Goal: Task Accomplishment & Management: Complete application form

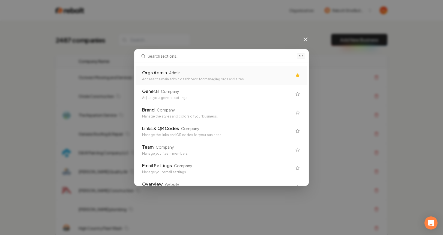
click at [199, 79] on div "Access the main admin dashboard for managing orgs and sites" at bounding box center [217, 79] width 150 height 4
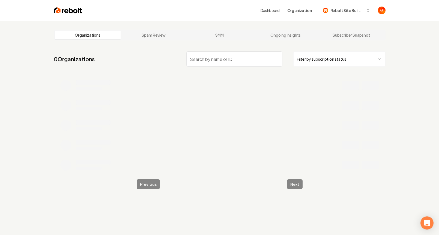
click at [322, 63] on html "Dashboard Organization Rebolt Site Builder Organizations Spam Review SMM Ongoin…" at bounding box center [219, 117] width 439 height 235
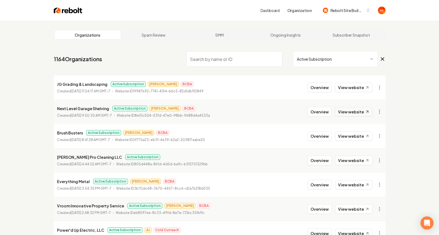
click at [354, 108] on link "View website" at bounding box center [353, 111] width 37 height 9
click at [351, 86] on link "View website" at bounding box center [353, 87] width 37 height 9
click at [355, 138] on link "View website" at bounding box center [353, 135] width 37 height 9
drag, startPoint x: 195, startPoint y: 54, endPoint x: 198, endPoint y: 55, distance: 3.1
click at [195, 55] on input "search" at bounding box center [234, 58] width 96 height 15
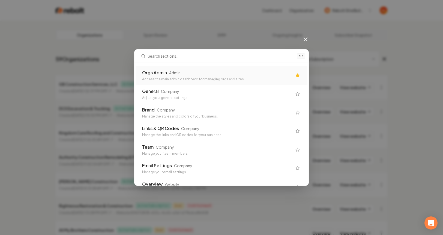
click at [203, 74] on div "Orgs Admin Admin" at bounding box center [217, 72] width 150 height 7
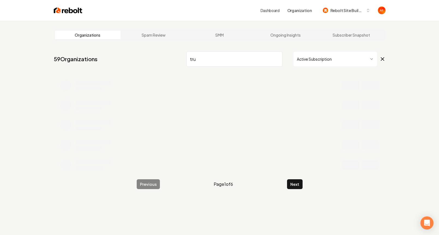
click at [215, 62] on input "tru" at bounding box center [234, 58] width 96 height 15
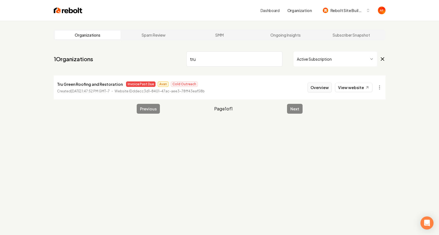
type input "tru"
click at [330, 88] on button "Overview" at bounding box center [320, 87] width 24 height 10
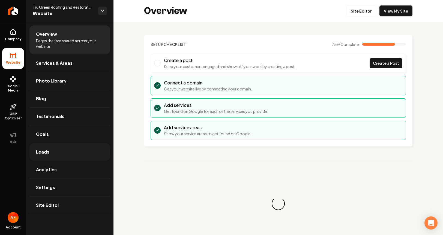
click at [60, 155] on link "Leads" at bounding box center [69, 151] width 81 height 17
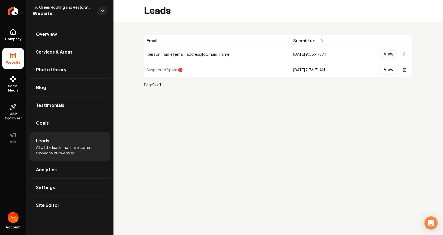
click at [390, 55] on button "View" at bounding box center [389, 54] width 17 height 10
click at [56, 171] on link "Analytics" at bounding box center [69, 169] width 81 height 17
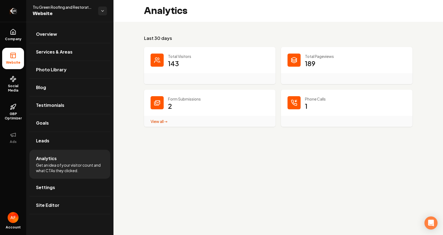
click at [17, 9] on icon "Return to dashboard" at bounding box center [13, 11] width 9 height 9
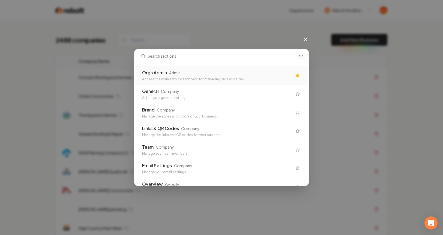
click at [215, 73] on div "Orgs Admin Admin" at bounding box center [217, 72] width 150 height 7
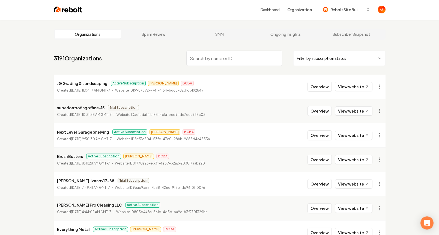
scroll to position [1, 0]
drag, startPoint x: 325, startPoint y: 67, endPoint x: 327, endPoint y: 58, distance: 9.2
click at [325, 64] on nav "3191 Organizations Filter by subscription status" at bounding box center [220, 60] width 332 height 24
click at [327, 58] on html "Dashboard Organization Rebolt Site Builder Organizations Spam Review SMM Ongoin…" at bounding box center [221, 116] width 443 height 235
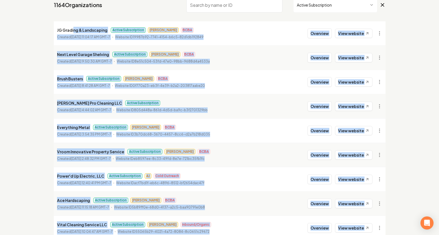
scroll to position [106, 0]
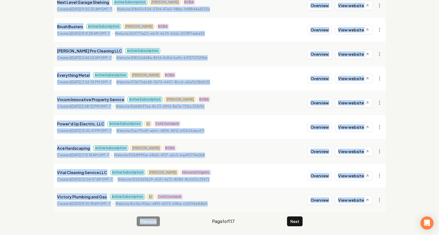
drag, startPoint x: 73, startPoint y: 33, endPoint x: 144, endPoint y: 207, distance: 188.4
click at [134, 129] on html "Dashboard Organization Rebolt Site Builder Organizations Spam Review SMM Ongoin…" at bounding box center [219, 11] width 439 height 235
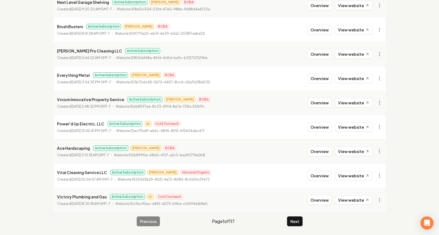
drag, startPoint x: 256, startPoint y: 217, endPoint x: 262, endPoint y: 220, distance: 7.1
click at [256, 217] on div "Previous Page 1 of 117 Next" at bounding box center [220, 221] width 166 height 10
click at [297, 218] on button "Next" at bounding box center [295, 221] width 16 height 10
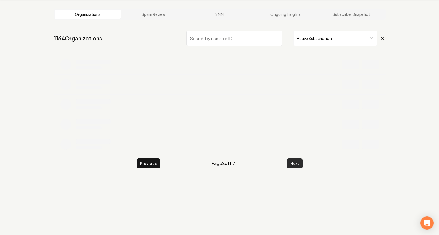
scroll to position [21, 0]
click at [298, 209] on div "Organizations Spam Review SMM Ongoing Insights Subscriber Snapshot 1164 Organiz…" at bounding box center [219, 117] width 439 height 235
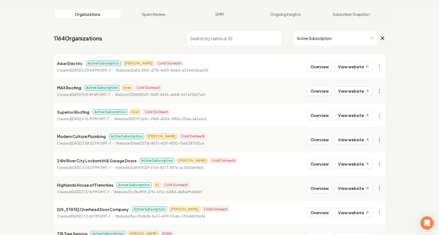
click at [298, 209] on li "[US_STATE] Overhead Door Company Active Subscription [PERSON_NAME] Cold Outreac…" at bounding box center [220, 212] width 332 height 24
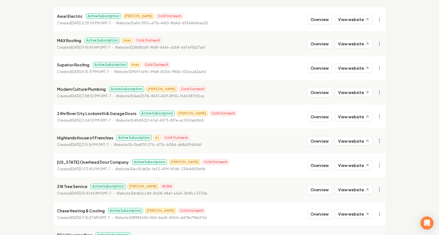
scroll to position [106, 0]
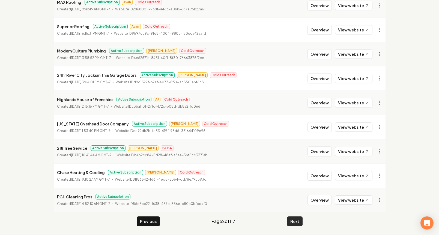
click at [297, 221] on button "Next" at bounding box center [295, 221] width 16 height 10
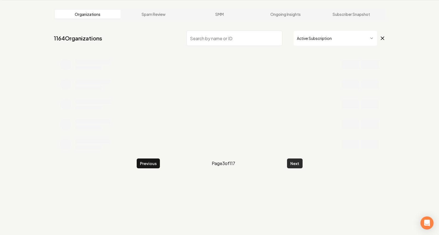
scroll to position [21, 0]
click at [291, 164] on button "Next" at bounding box center [295, 163] width 16 height 10
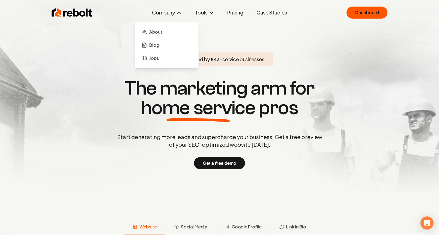
click at [162, 16] on button "Company" at bounding box center [167, 12] width 38 height 11
click at [155, 34] on span "About" at bounding box center [155, 32] width 13 height 7
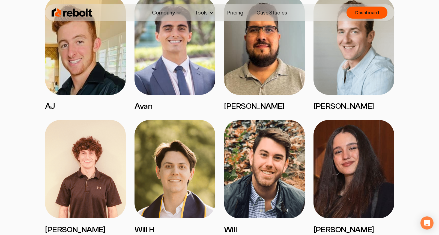
scroll to position [1098, 0]
click at [68, 14] on img at bounding box center [72, 12] width 41 height 11
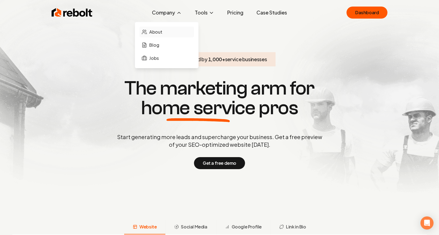
click at [162, 31] on span "About" at bounding box center [155, 32] width 13 height 7
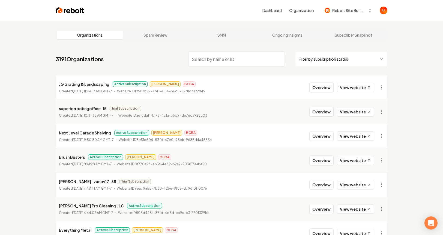
click at [334, 58] on html "Dashboard Organization Rebolt Site Builder Organizations Spam Review SMM Ongoin…" at bounding box center [221, 117] width 443 height 235
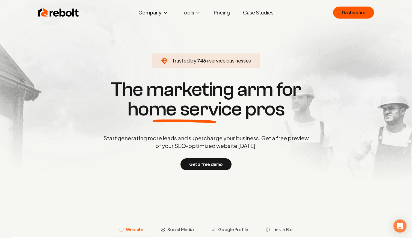
click at [220, 12] on link "Pricing" at bounding box center [221, 12] width 25 height 11
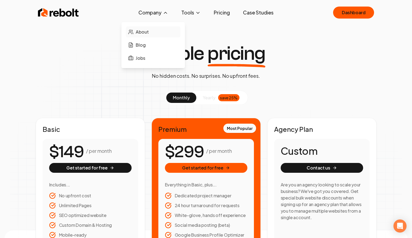
click at [147, 29] on span "About" at bounding box center [142, 32] width 13 height 7
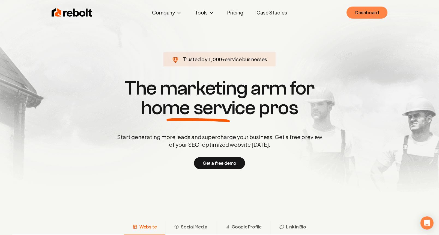
click at [383, 16] on link "Dashboard" at bounding box center [367, 13] width 41 height 12
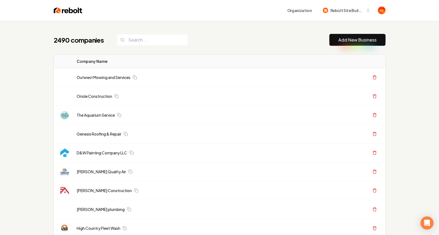
click at [161, 46] on div "2490 companies Add New Business" at bounding box center [220, 40] width 332 height 12
click at [165, 37] on input "search" at bounding box center [152, 39] width 71 height 11
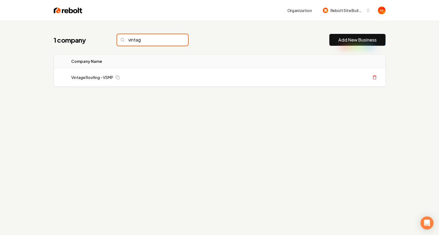
type input "vintage"
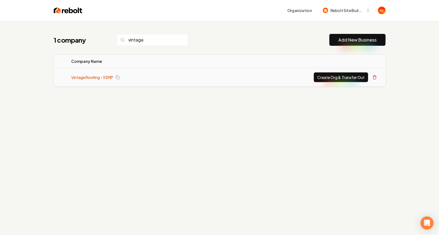
click at [97, 76] on link "Vintage Roofing - VSMP" at bounding box center [92, 77] width 42 height 5
click at [88, 78] on link "Vintage Roofing - VSMP" at bounding box center [92, 77] width 42 height 5
click at [87, 42] on h1 "1 company" at bounding box center [80, 39] width 52 height 9
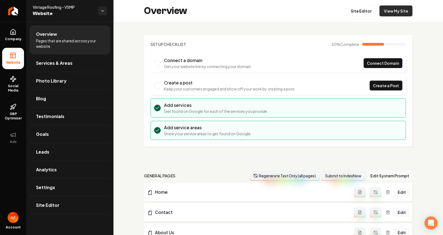
click at [400, 15] on link "View My Site" at bounding box center [396, 10] width 33 height 11
click at [7, 11] on link "Return to dashboard" at bounding box center [13, 11] width 26 height 22
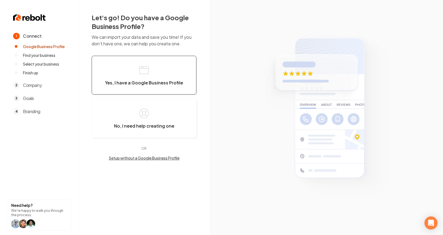
click at [162, 70] on button "Yes, I have a Google Business Profile" at bounding box center [144, 75] width 105 height 39
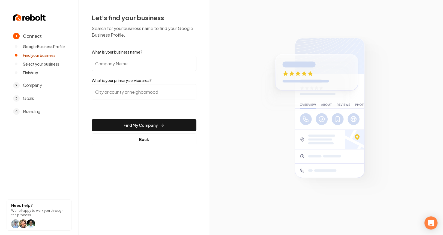
drag, startPoint x: 99, startPoint y: 61, endPoint x: 104, endPoint y: 61, distance: 5.5
click at [104, 61] on input "What is your business name?" at bounding box center [144, 63] width 105 height 15
click at [119, 87] on input "search" at bounding box center [144, 91] width 105 height 15
click at [113, 63] on input "What is your business name?" at bounding box center [144, 63] width 105 height 15
paste input "Comfort Air A/c & Heat Llc"
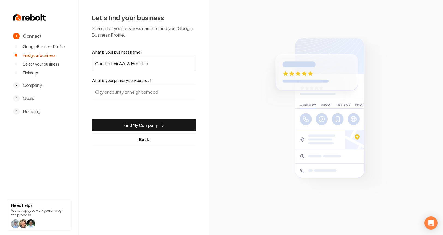
type input "Comfort Air A/c & Heat Llc"
click at [125, 90] on input "search" at bounding box center [144, 91] width 105 height 15
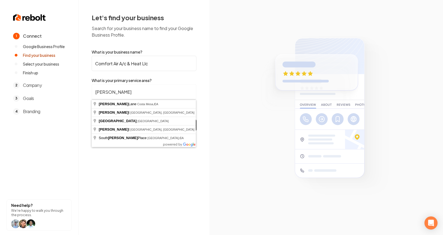
type input "Royse City, TX"
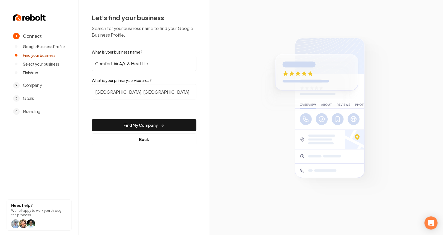
click at [138, 120] on button "Find My Company" at bounding box center [144, 125] width 105 height 12
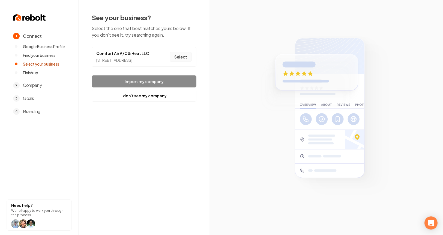
click at [181, 59] on button "Select" at bounding box center [181, 57] width 22 height 10
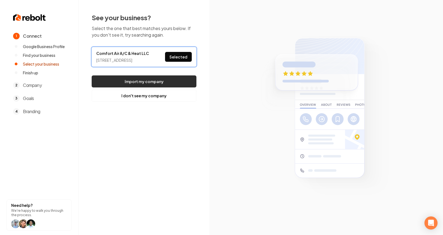
click at [172, 86] on button "Import my company" at bounding box center [144, 81] width 105 height 12
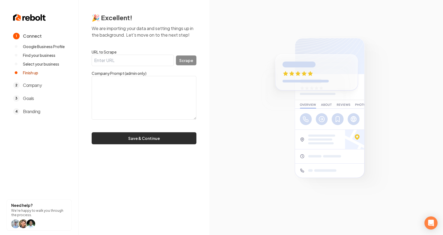
click at [171, 135] on button "Save & Continue" at bounding box center [144, 138] width 105 height 12
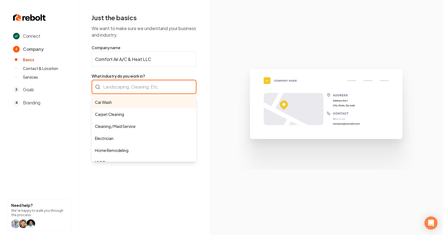
click at [146, 84] on div "Car Wash Carpet Cleaning Cleaning / Maid Service Electrician Home Remodeling HV…" at bounding box center [144, 87] width 105 height 14
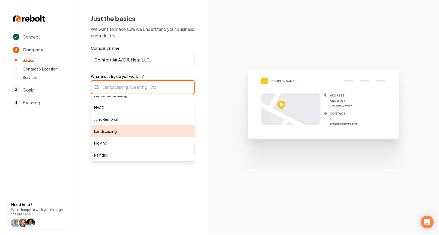
scroll to position [56, 0]
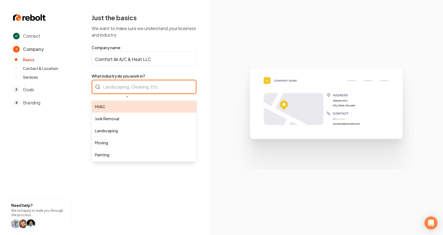
type input "HVAC"
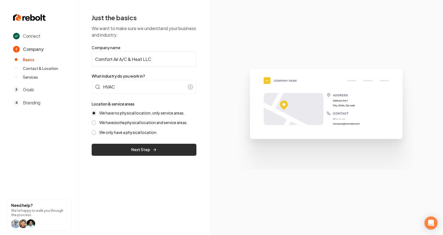
click at [142, 152] on button "Next Step" at bounding box center [144, 150] width 105 height 12
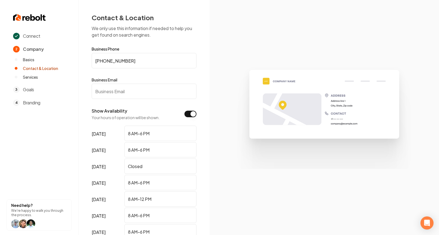
click at [144, 99] on form "Business Phone (214) 875-0899 Business Email Show Availability Your hours of op…" at bounding box center [144, 158] width 105 height 223
click at [148, 82] on label "Business Email" at bounding box center [144, 79] width 105 height 5
click at [148, 84] on input "Business Email" at bounding box center [144, 91] width 105 height 15
type input "Test@test.com"
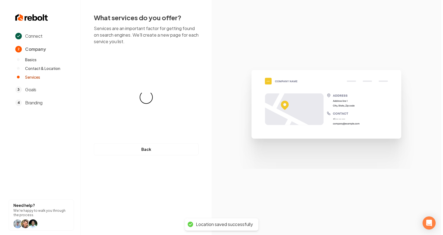
scroll to position [0, 0]
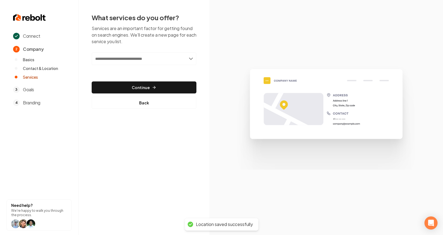
click at [153, 61] on input "text" at bounding box center [144, 58] width 105 height 13
click at [186, 57] on input "text" at bounding box center [144, 58] width 105 height 13
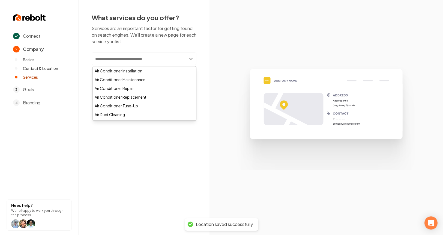
click at [186, 57] on input "text" at bounding box center [144, 58] width 105 height 13
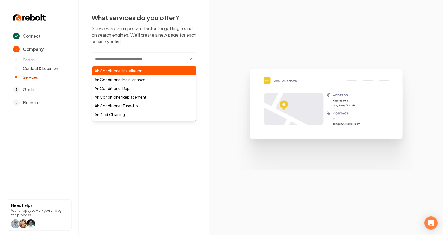
click at [139, 70] on div "Air Conditioner Installation" at bounding box center [145, 70] width 104 height 9
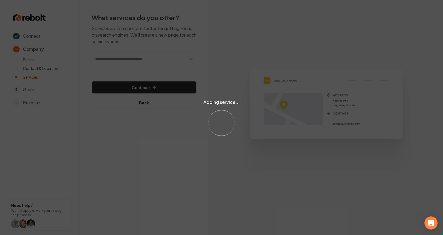
click at [179, 55] on div "Adding service... Loading..." at bounding box center [221, 117] width 443 height 235
click at [184, 57] on div "Adding service... Loading..." at bounding box center [221, 117] width 443 height 235
click at [192, 57] on div "Adding service... Loading..." at bounding box center [221, 117] width 443 height 235
click at [191, 57] on div "Adding service... Loading..." at bounding box center [221, 117] width 443 height 235
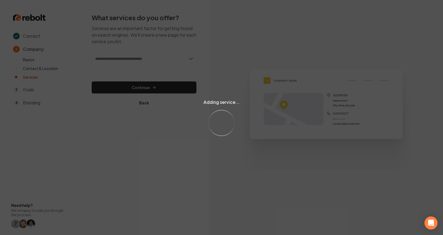
click at [190, 58] on div "Adding service... Loading..." at bounding box center [221, 117] width 443 height 235
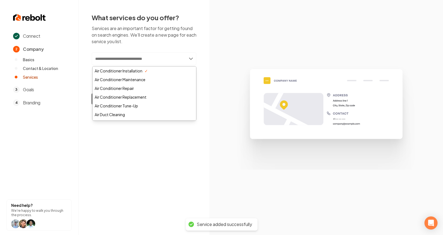
click at [190, 58] on input "text" at bounding box center [144, 58] width 105 height 13
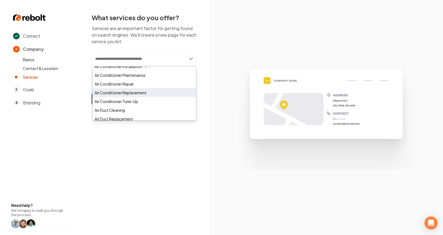
scroll to position [4, 0]
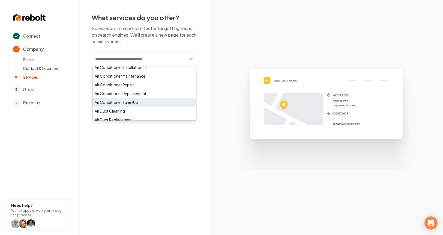
click at [130, 104] on div "Air Conditioner Tune-Up" at bounding box center [145, 102] width 104 height 9
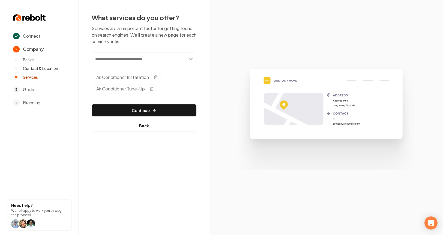
drag, startPoint x: 188, startPoint y: 54, endPoint x: 188, endPoint y: 58, distance: 4.4
click at [188, 54] on input "text" at bounding box center [144, 58] width 105 height 13
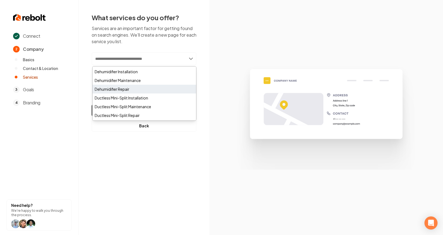
scroll to position [324, 0]
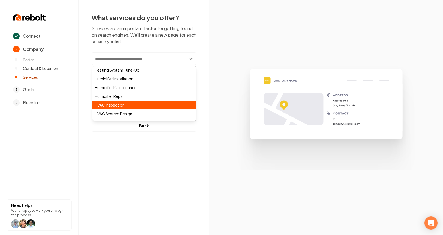
click at [131, 103] on div "HVAC Inspection" at bounding box center [145, 104] width 104 height 9
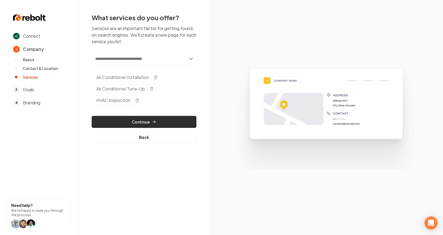
click at [139, 118] on button "Continue" at bounding box center [144, 122] width 105 height 12
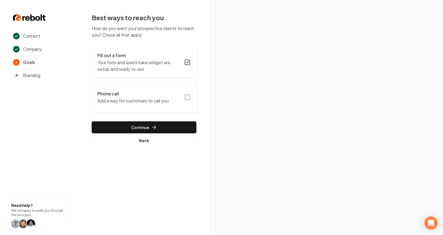
click at [191, 103] on button "Phone call Add a way for customers to call you." at bounding box center [144, 97] width 105 height 31
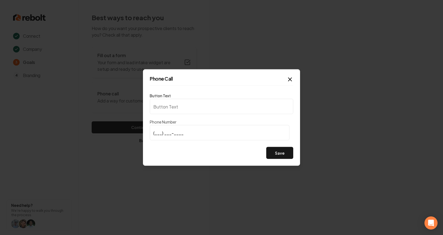
type input "Call us"
type input "(214) 875-0899"
drag, startPoint x: 273, startPoint y: 152, endPoint x: 251, endPoint y: 147, distance: 22.5
click at [273, 152] on button "Save" at bounding box center [279, 153] width 27 height 12
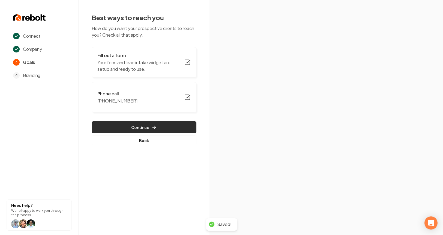
click at [168, 122] on button "Continue" at bounding box center [144, 127] width 105 height 12
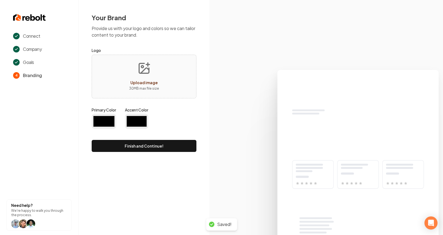
type input "#194d33"
type input "#70be00"
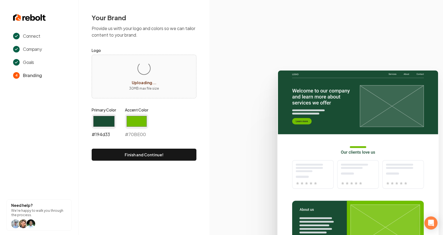
click at [101, 115] on input "#194d33" at bounding box center [104, 121] width 25 height 15
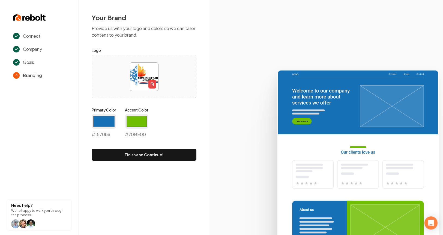
type input "#1570b6"
click at [154, 113] on div "Primary Color #1570b6 #1570b6 Accent Color #70be00 #70BE00" at bounding box center [144, 123] width 105 height 33
click at [132, 120] on input "#70be00" at bounding box center [136, 121] width 23 height 15
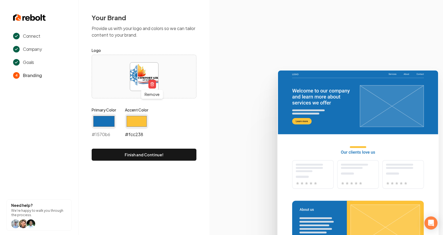
type input "#fcc238"
drag, startPoint x: 193, startPoint y: 118, endPoint x: 180, endPoint y: 119, distance: 13.4
click at [192, 118] on div "Primary Color #1570b6 #1570b6 Accent Color #fcc238 #fcc238" at bounding box center [144, 123] width 105 height 33
click at [173, 162] on div "Your Brand Provide us with your logo and colors so we can tailor content to you…" at bounding box center [144, 87] width 131 height 174
click at [174, 161] on div "Your Brand Provide us with your logo and colors so we can tailor content to you…" at bounding box center [144, 87] width 131 height 174
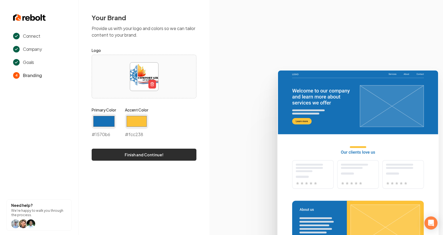
click at [179, 155] on button "Finish and Continue!" at bounding box center [144, 155] width 105 height 12
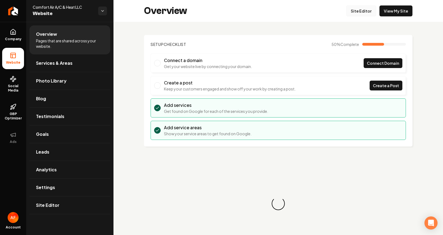
click at [357, 9] on link "Site Editor" at bounding box center [361, 10] width 30 height 11
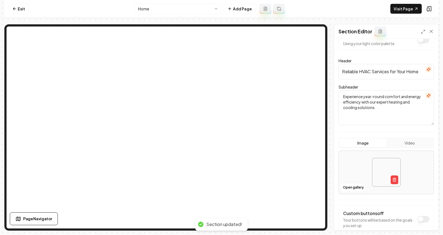
scroll to position [47, 0]
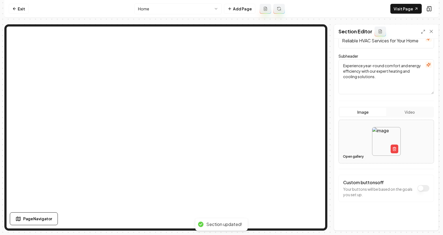
click at [353, 157] on button "Open gallery" at bounding box center [353, 156] width 25 height 9
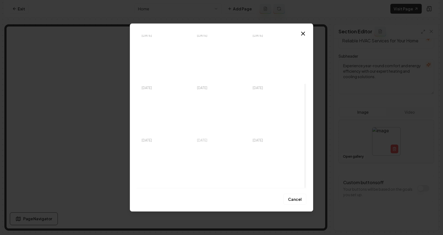
scroll to position [72, 0]
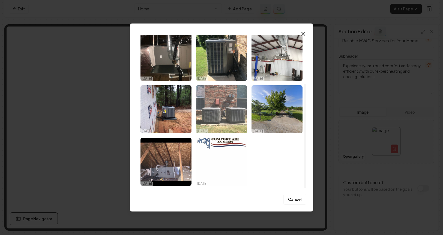
click at [228, 108] on img "Select image image_68d5aa225c7cd75eb8cc0afb.jpeg" at bounding box center [221, 109] width 51 height 48
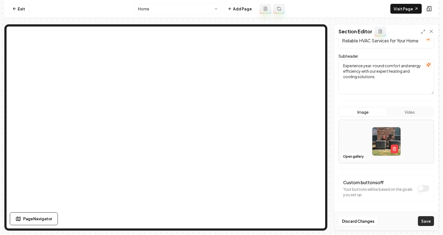
click at [422, 222] on button "Save" at bounding box center [426, 221] width 16 height 10
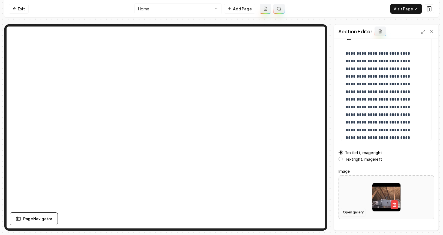
scroll to position [50, 0]
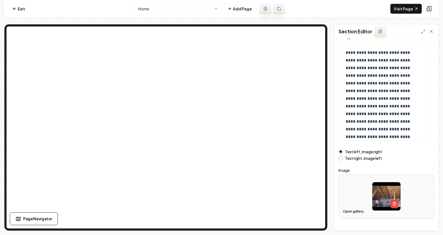
click at [355, 211] on button "Open gallery" at bounding box center [353, 211] width 25 height 9
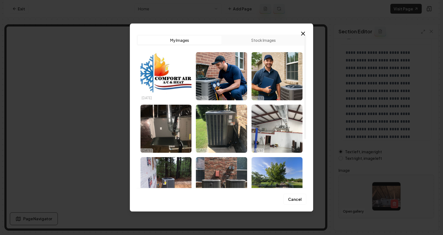
drag, startPoint x: 271, startPoint y: 76, endPoint x: 282, endPoint y: 88, distance: 15.8
click at [271, 76] on img "Select image image_68d5aa3a5c7cd75eb8ccc88b.jpeg" at bounding box center [277, 76] width 51 height 48
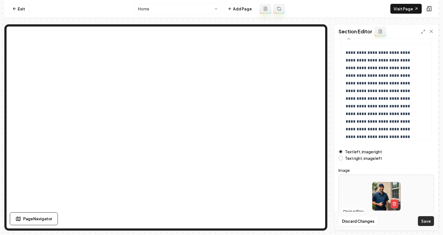
click at [426, 224] on button "Save" at bounding box center [426, 221] width 16 height 10
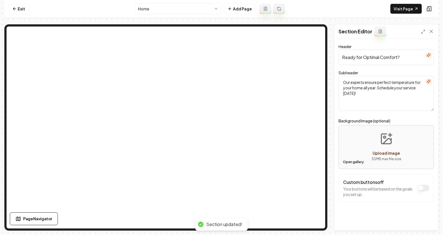
click at [352, 160] on button "Open gallery" at bounding box center [353, 162] width 25 height 9
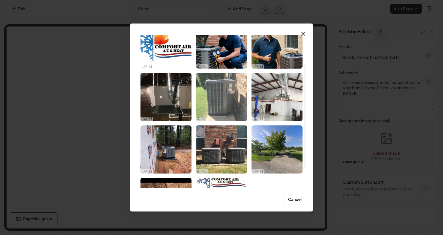
scroll to position [24, 0]
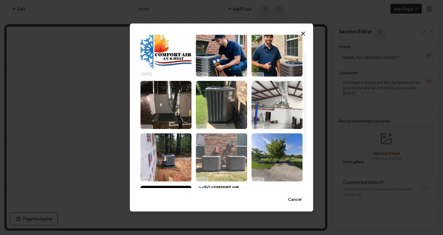
click at [214, 153] on img "Select image image_68d5aa225c7cd75eb8cc0afb.jpeg" at bounding box center [221, 157] width 51 height 48
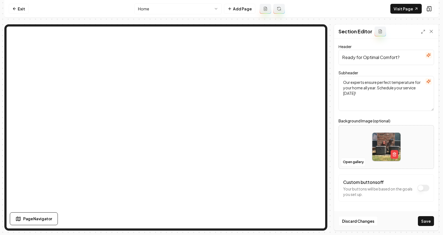
drag, startPoint x: 426, startPoint y: 219, endPoint x: 324, endPoint y: 175, distance: 111.3
click at [426, 219] on button "Save" at bounding box center [426, 221] width 16 height 10
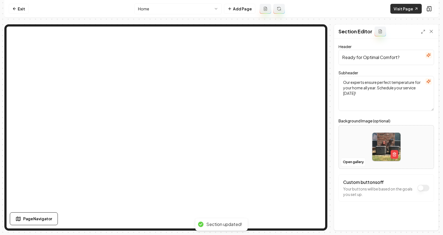
click at [405, 11] on link "Visit Page" at bounding box center [406, 9] width 31 height 10
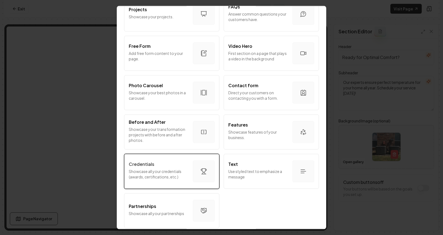
scroll to position [292, 0]
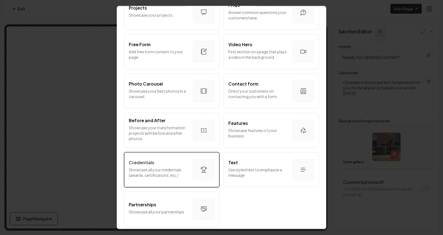
click at [161, 174] on div "Credentials Showcase all your credentials (awards, certifications, etc.)" at bounding box center [159, 169] width 60 height 21
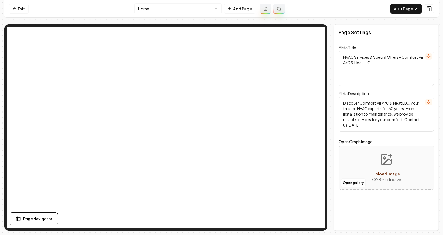
click at [377, 203] on div "Page Settings Meta Title HVAC Services & Special Offers - Comfort Air A/C & Hea…" at bounding box center [386, 127] width 105 height 206
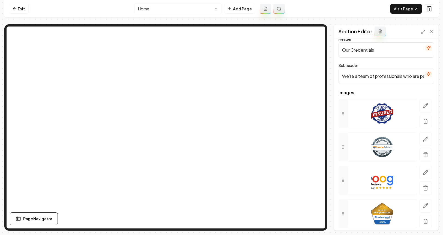
scroll to position [26, 0]
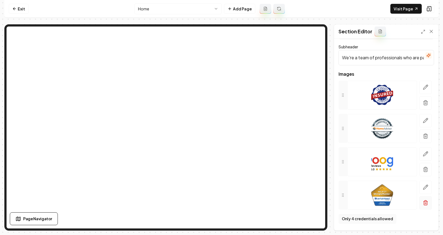
click at [424, 204] on icon "button" at bounding box center [425, 202] width 5 height 5
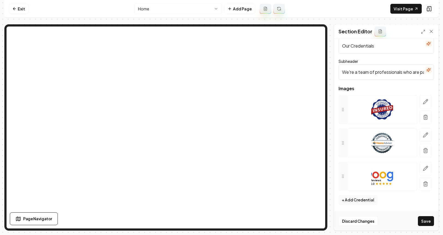
scroll to position [11, 0]
click at [426, 221] on button "Save" at bounding box center [426, 221] width 16 height 10
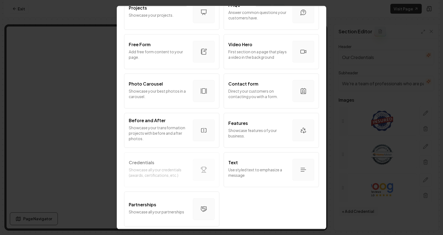
scroll to position [292, 0]
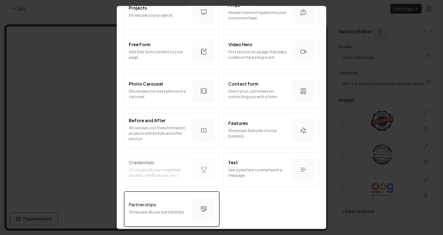
click at [161, 209] on p "Showcase all your partnerships" at bounding box center [159, 211] width 60 height 5
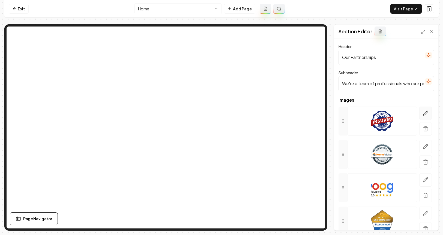
click at [424, 113] on icon "button" at bounding box center [426, 113] width 5 height 5
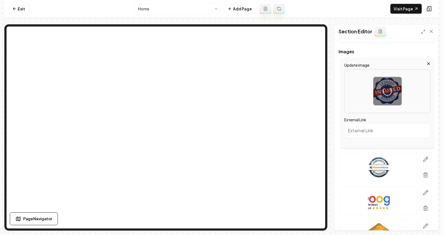
scroll to position [50, 0]
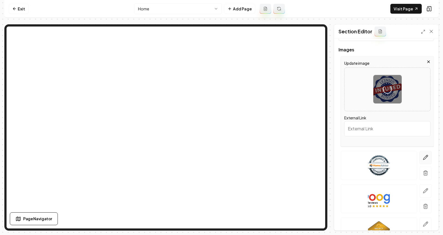
click at [423, 156] on icon "button" at bounding box center [425, 157] width 5 height 5
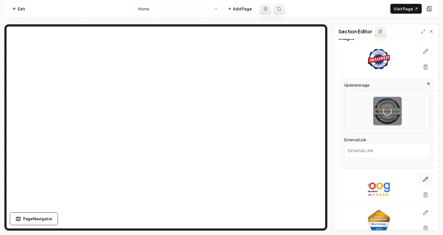
scroll to position [62, 0]
click at [423, 172] on button "button" at bounding box center [426, 178] width 13 height 13
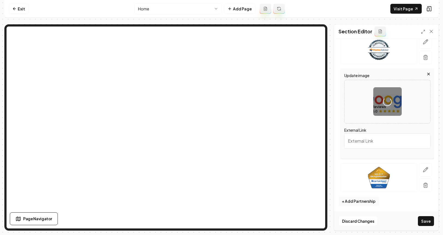
scroll to position [106, 0]
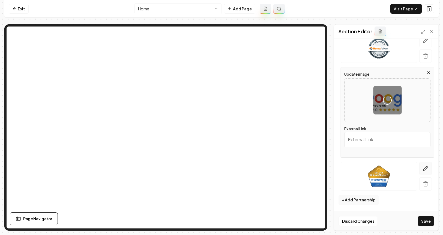
click at [424, 166] on icon "button" at bounding box center [426, 168] width 5 height 5
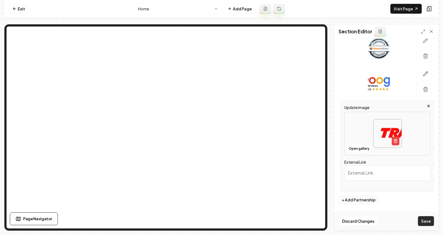
click at [428, 221] on button "Save" at bounding box center [426, 221] width 16 height 10
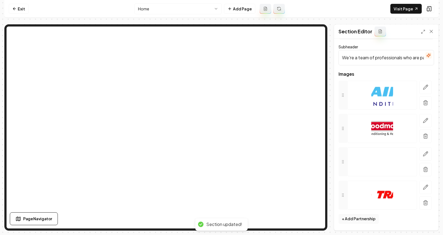
scroll to position [26, 0]
click at [17, 9] on link "Exit" at bounding box center [19, 9] width 20 height 10
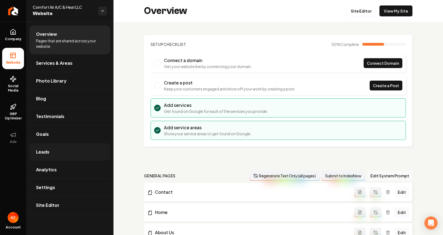
click at [60, 153] on link "Leads" at bounding box center [69, 151] width 81 height 17
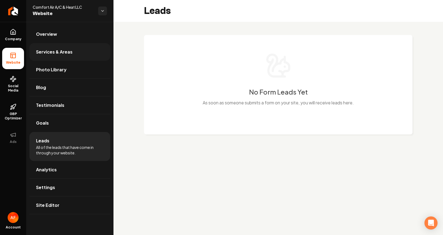
click at [71, 43] on link "Services & Areas" at bounding box center [69, 51] width 81 height 17
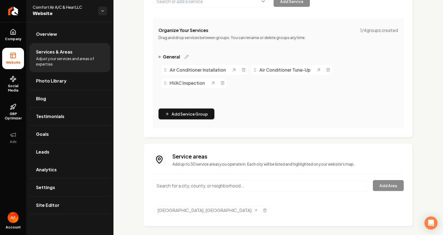
scroll to position [98, 0]
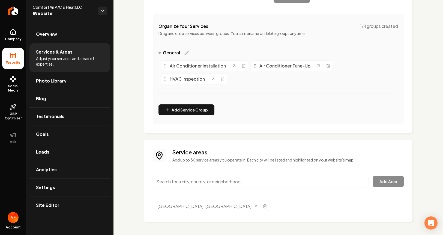
click at [245, 183] on input "Main content area" at bounding box center [261, 181] width 216 height 11
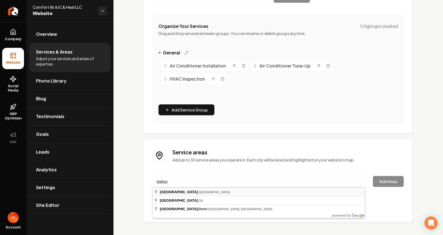
type input "Dallas, TX"
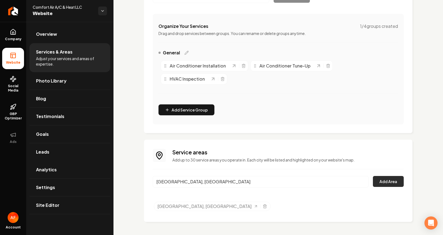
click at [383, 181] on button "Add Area" at bounding box center [388, 181] width 31 height 11
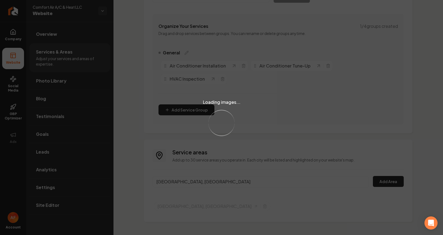
click at [193, 173] on div "Loading images... Loading..." at bounding box center [221, 117] width 443 height 235
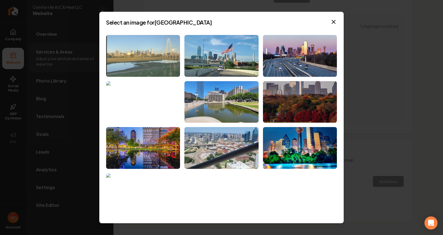
click at [153, 58] on img at bounding box center [143, 56] width 74 height 42
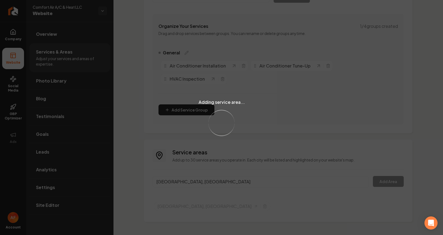
drag, startPoint x: 271, startPoint y: 191, endPoint x: 280, endPoint y: 187, distance: 9.6
click at [271, 191] on div "Adding service area... Loading..." at bounding box center [221, 117] width 443 height 235
click at [286, 184] on div "Adding service area... Loading..." at bounding box center [221, 117] width 443 height 235
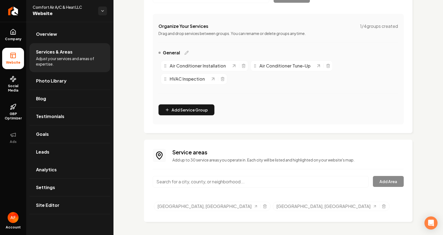
click at [213, 179] on input "Main content area" at bounding box center [261, 181] width 216 height 11
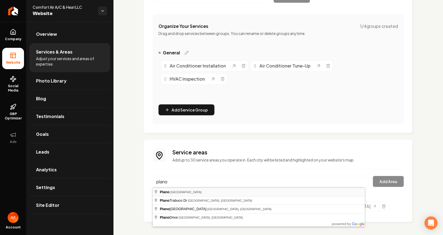
type input "Plano, TX"
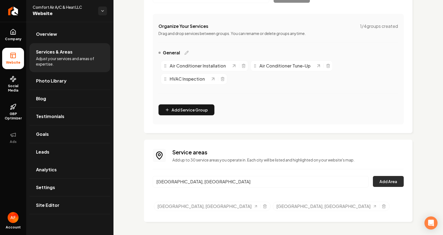
click at [388, 180] on button "Add Area" at bounding box center [388, 181] width 31 height 11
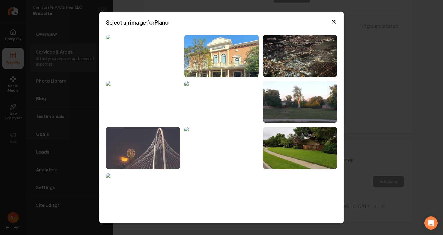
click at [162, 138] on img at bounding box center [143, 148] width 74 height 42
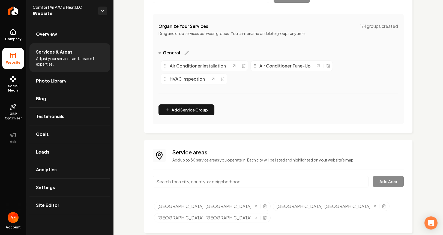
click at [233, 182] on input "Main content area" at bounding box center [261, 181] width 216 height 11
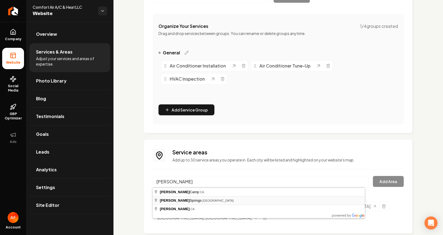
type input "Balch Springs, TX"
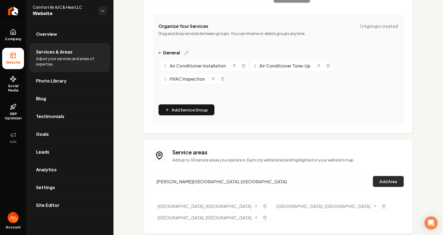
click at [391, 180] on button "Add Area" at bounding box center [388, 181] width 31 height 11
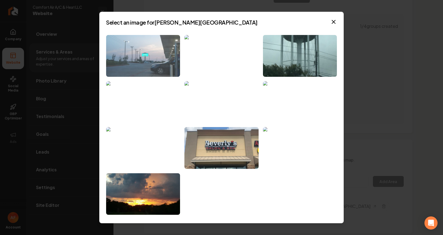
click at [148, 55] on img at bounding box center [143, 56] width 74 height 42
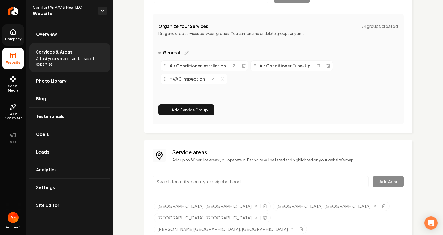
click at [19, 35] on link "Company" at bounding box center [13, 34] width 22 height 21
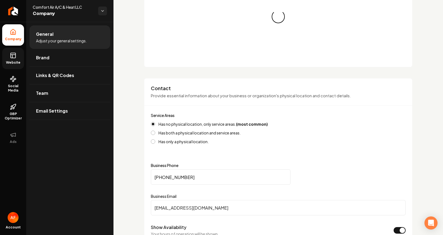
click at [13, 62] on span "Website" at bounding box center [13, 62] width 19 height 4
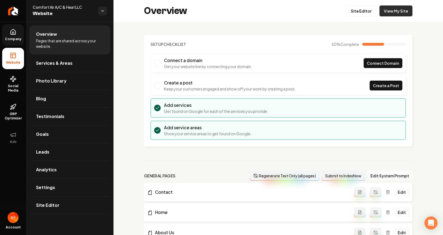
click at [401, 13] on link "View My Site" at bounding box center [396, 10] width 33 height 11
click at [355, 10] on link "Site Editor" at bounding box center [361, 10] width 30 height 11
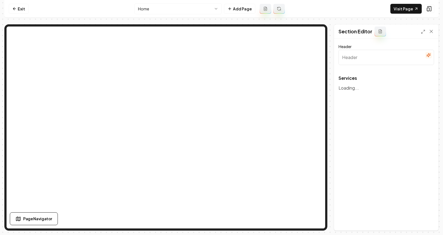
type input "Our HVAC Services"
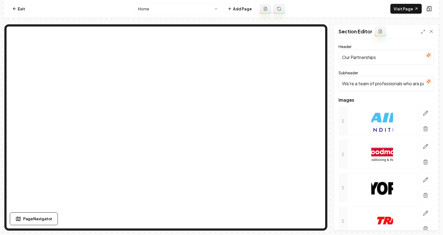
click at [387, 84] on input "We're a team of professionals who are passionate about what we do." at bounding box center [387, 83] width 96 height 15
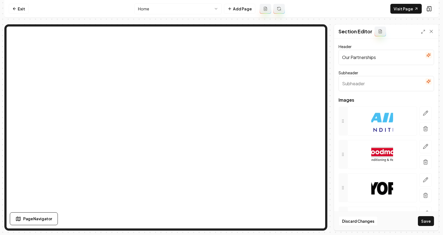
click at [371, 56] on input "Our Partnerships" at bounding box center [387, 57] width 96 height 15
type input "Brands We Service"
click at [427, 222] on button "Save" at bounding box center [426, 221] width 16 height 10
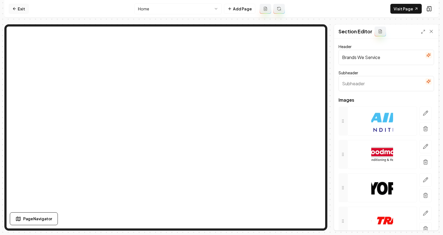
click at [17, 9] on link "Exit" at bounding box center [19, 9] width 20 height 10
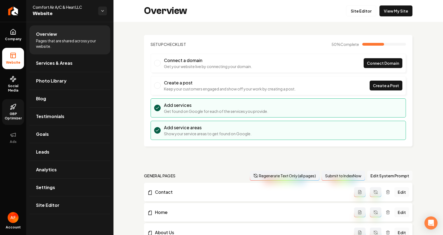
click at [16, 105] on icon at bounding box center [13, 106] width 7 height 7
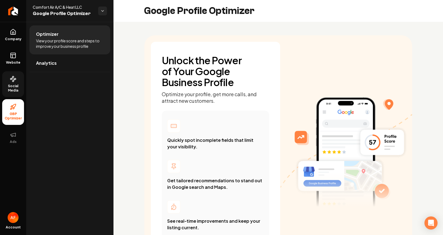
click at [15, 88] on span "Social Media" at bounding box center [13, 88] width 22 height 9
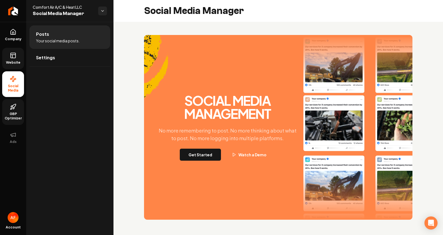
click at [15, 63] on span "Website" at bounding box center [13, 62] width 19 height 4
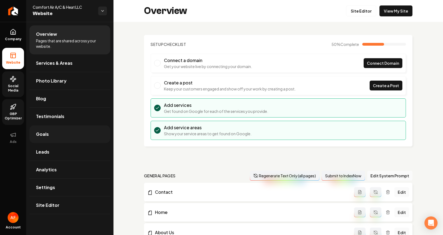
click at [62, 139] on link "Goals" at bounding box center [69, 133] width 81 height 17
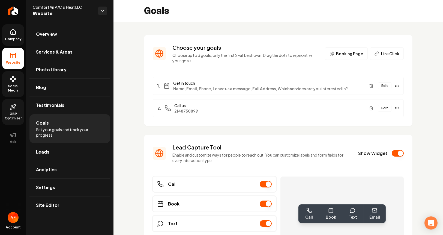
click at [10, 43] on link "Company" at bounding box center [13, 34] width 22 height 21
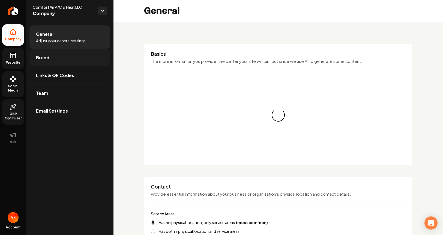
click at [45, 59] on span "Brand" at bounding box center [42, 57] width 13 height 7
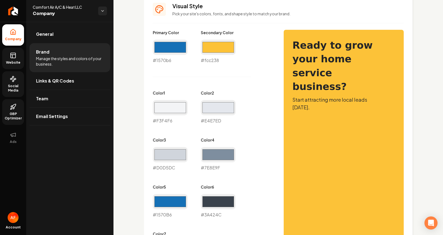
scroll to position [255, 0]
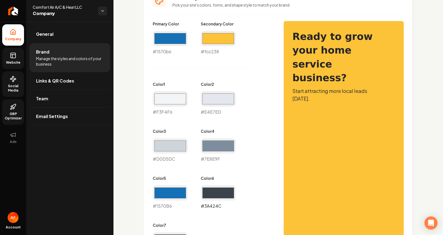
drag, startPoint x: 208, startPoint y: 198, endPoint x: 204, endPoint y: 185, distance: 12.9
click at [208, 197] on input "#3a424c" at bounding box center [218, 192] width 35 height 15
click at [261, 92] on div "Primary Color #1570b6 #1570b6 Secondary Color #fcc238 #fcc238 Color 1 #f3f4f6 #…" at bounding box center [213, 138] width 120 height 235
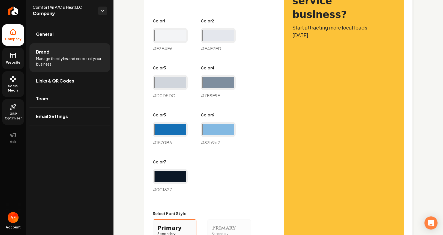
scroll to position [306, 0]
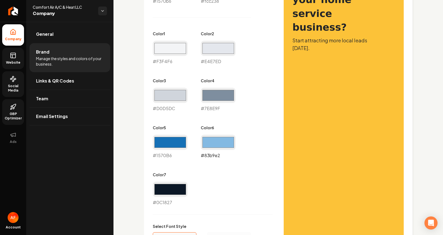
click at [218, 143] on input "#83b9e2" at bounding box center [218, 142] width 35 height 15
type input "#1570b6"
click at [283, 117] on div "Primary Color #1570b6 #1570b6 Secondary Color #fcc238 #fcc238 Color 1 #f3f4f6 #…" at bounding box center [278, 161] width 251 height 380
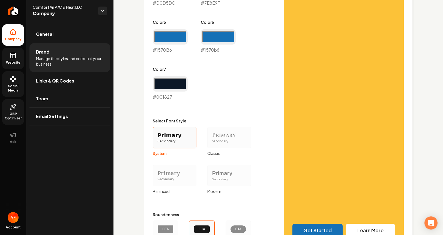
scroll to position [464, 0]
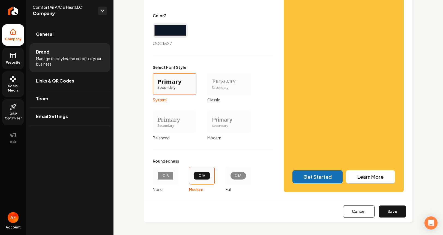
click at [253, 182] on div "Roundedness CTA None CTA Medium CTA Full" at bounding box center [213, 175] width 120 height 34
click at [228, 174] on div "CTA" at bounding box center [238, 175] width 25 height 17
click at [228, 174] on button "CTA Full" at bounding box center [228, 175] width 4 height 4
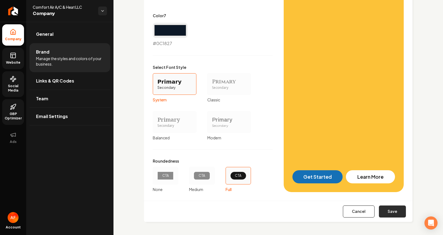
click at [394, 217] on button "Save" at bounding box center [392, 211] width 27 height 12
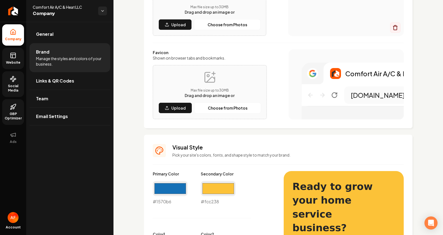
type input "#f3f4f6"
type input "#e4e7ed"
type input "#d0d5dc"
type input "#7e8e9f"
type input "#1570b6"
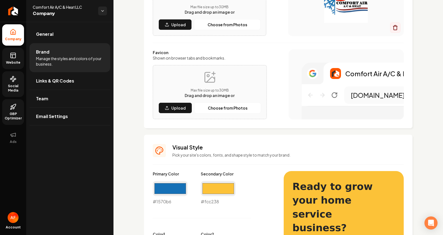
type input "#0c1827"
drag, startPoint x: 14, startPoint y: 57, endPoint x: 30, endPoint y: 53, distance: 16.5
click at [14, 57] on icon at bounding box center [13, 55] width 7 height 7
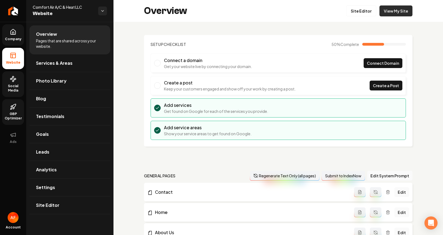
click at [396, 12] on link "View My Site" at bounding box center [396, 10] width 33 height 11
click at [3, 8] on link "Return to dashboard" at bounding box center [13, 11] width 26 height 22
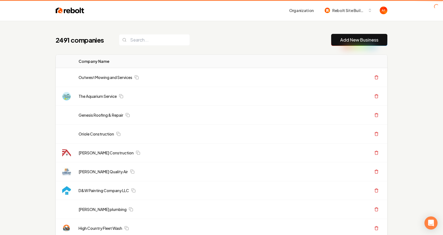
click at [349, 39] on link "Add New Business" at bounding box center [359, 40] width 38 height 7
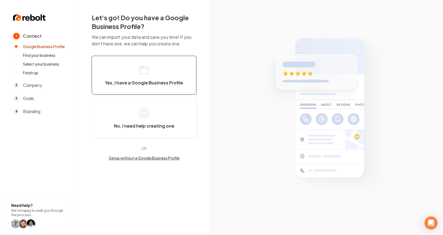
click at [135, 72] on button "Yes, I have a Google Business Profile" at bounding box center [144, 75] width 105 height 39
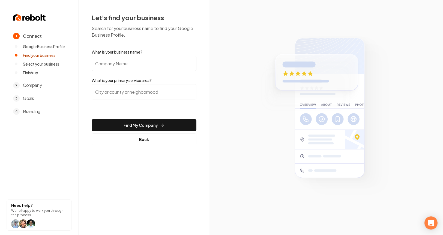
click at [162, 66] on input "What is your business name?" at bounding box center [144, 63] width 105 height 15
click at [154, 66] on input "What is your business name?" at bounding box center [144, 63] width 105 height 15
paste input "Hn Ac And Heat"
type input "Hn Ac And Heat"
click at [130, 84] on input "search" at bounding box center [144, 91] width 105 height 15
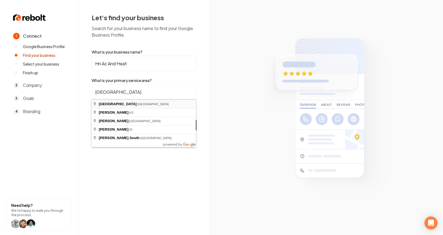
type input "Parker County, TX"
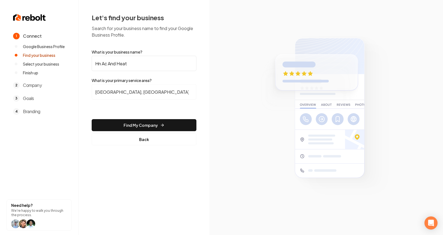
click at [131, 122] on button "Find My Company" at bounding box center [144, 125] width 105 height 12
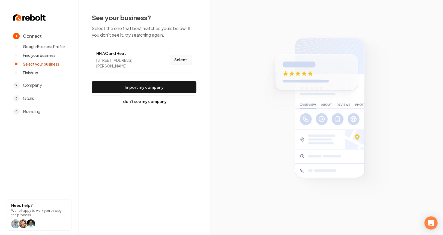
click at [183, 62] on button "Select" at bounding box center [181, 60] width 22 height 10
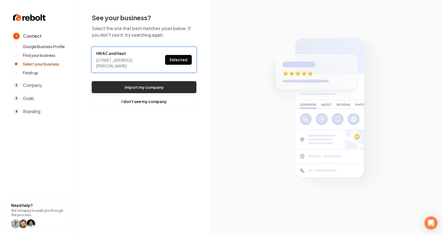
click at [169, 81] on button "Import my company" at bounding box center [144, 87] width 105 height 12
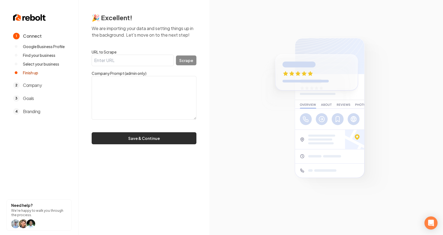
click at [156, 134] on button "Save & Continue" at bounding box center [144, 138] width 105 height 12
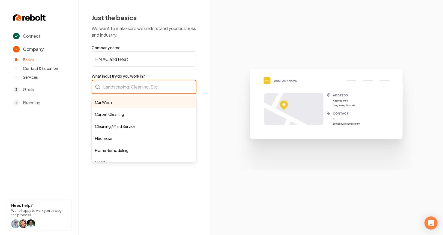
click at [117, 81] on div "Car Wash Carpet Cleaning Cleaning / Maid Service Electrician Home Remodeling HV…" at bounding box center [144, 87] width 105 height 14
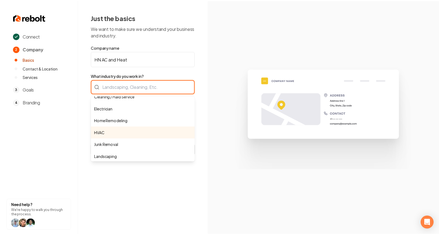
scroll to position [39, 0]
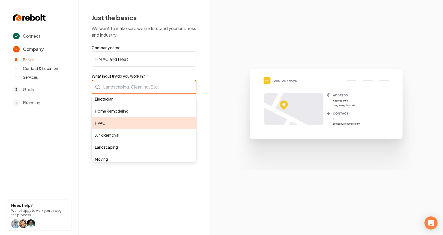
type input "HVAC"
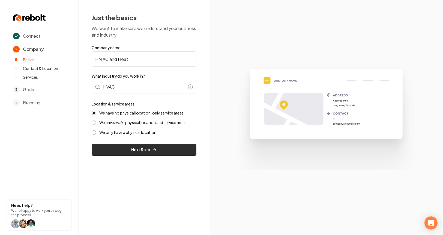
click at [133, 146] on button "Next Step" at bounding box center [144, 150] width 105 height 12
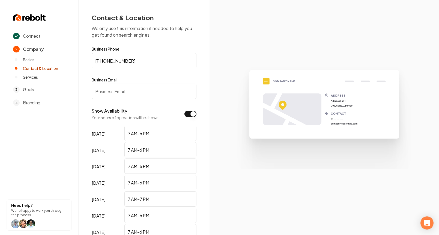
click at [153, 94] on input "Business Email" at bounding box center [144, 91] width 105 height 15
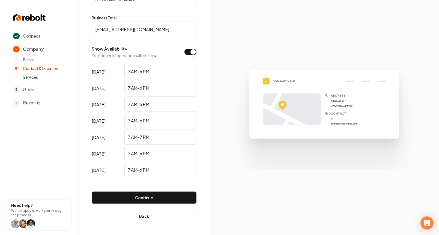
scroll to position [62, 0]
type input "Test@test.com"
click at [162, 195] on button "Continue" at bounding box center [144, 197] width 105 height 12
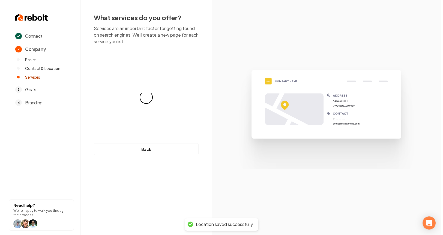
scroll to position [0, 0]
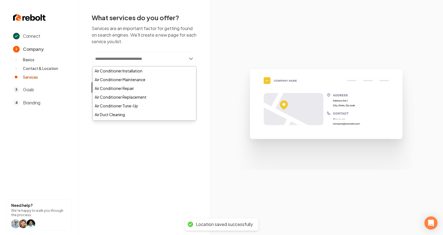
drag, startPoint x: 191, startPoint y: 53, endPoint x: 187, endPoint y: 55, distance: 5.0
click at [191, 53] on input "text" at bounding box center [144, 58] width 105 height 13
click at [135, 70] on div "Air Conditioner Installation" at bounding box center [145, 70] width 104 height 9
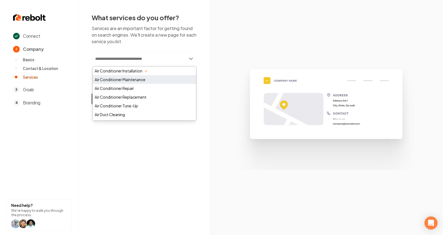
click at [137, 80] on div "Air Conditioner Maintenance" at bounding box center [145, 79] width 104 height 9
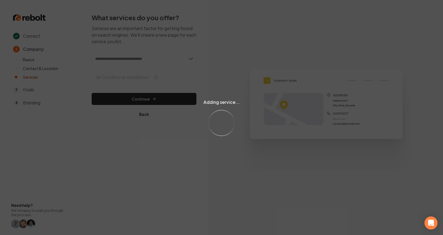
click at [184, 57] on div "Adding service... Loading..." at bounding box center [221, 117] width 443 height 235
click at [183, 58] on div "Adding service... Loading..." at bounding box center [221, 117] width 443 height 235
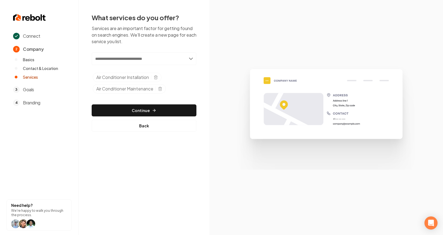
click at [183, 58] on input "text" at bounding box center [144, 58] width 105 height 13
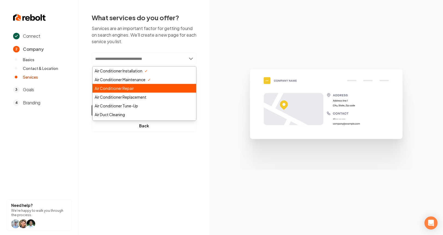
click at [150, 91] on div "Air Conditioner Repair" at bounding box center [145, 88] width 104 height 9
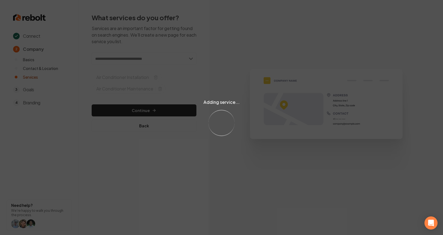
click at [158, 111] on div "Adding service... Loading..." at bounding box center [221, 117] width 443 height 235
click at [162, 109] on div "Adding service... Loading..." at bounding box center [221, 117] width 443 height 235
click at [159, 109] on div "Adding service... Loading..." at bounding box center [221, 117] width 443 height 235
click at [160, 109] on div "Adding service... Loading..." at bounding box center [221, 117] width 443 height 235
click at [159, 109] on div "Adding service... Loading..." at bounding box center [221, 117] width 443 height 235
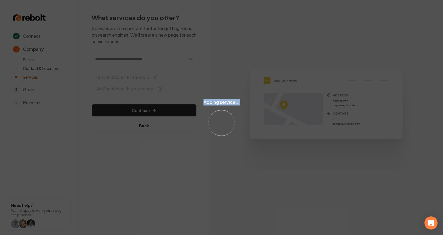
click at [159, 109] on div "Adding service... Loading..." at bounding box center [221, 117] width 443 height 235
click at [156, 110] on div "Adding service... Loading..." at bounding box center [221, 117] width 443 height 235
click at [146, 110] on div "Adding service... Loading..." at bounding box center [221, 117] width 443 height 235
drag, startPoint x: 147, startPoint y: 110, endPoint x: 443, endPoint y: 106, distance: 296.0
click at [150, 110] on div "Adding service... Loading..." at bounding box center [221, 117] width 443 height 235
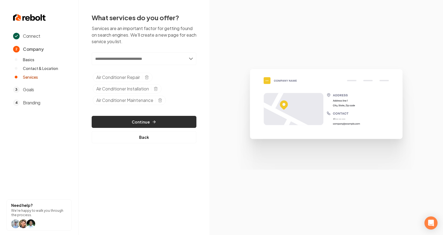
click at [143, 119] on button "Continue" at bounding box center [144, 122] width 105 height 12
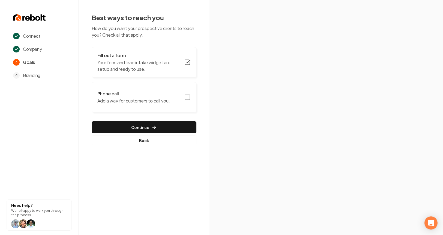
click at [188, 90] on button "Phone call Add a way for customers to call you." at bounding box center [144, 97] width 105 height 31
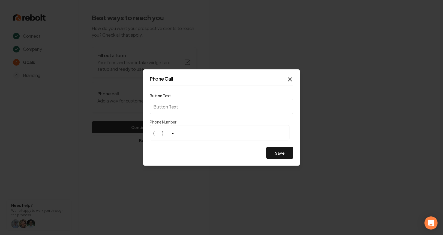
type input "Call us"
type input "(817) 901-8899"
drag, startPoint x: 288, startPoint y: 153, endPoint x: 282, endPoint y: 150, distance: 7.0
click at [288, 153] on button "Save" at bounding box center [279, 153] width 27 height 12
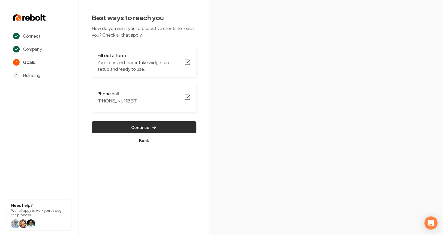
click at [170, 128] on button "Continue" at bounding box center [144, 127] width 105 height 12
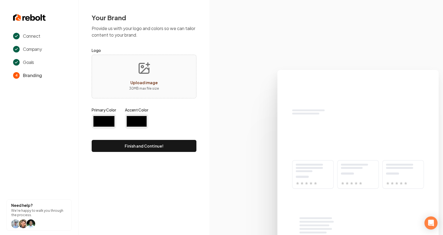
type input "#194d33"
type input "#70be00"
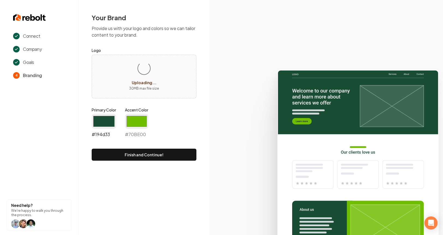
click at [103, 119] on input "#194d33" at bounding box center [104, 121] width 25 height 15
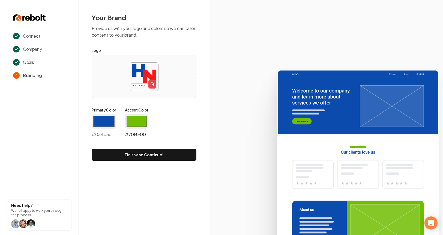
type input "#0a4bad"
click at [138, 117] on input "#70be00" at bounding box center [136, 121] width 23 height 15
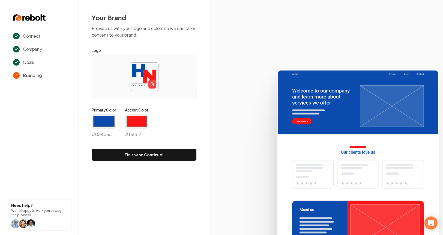
type input "#fa1517"
click at [184, 103] on form "Logo Primary Color #0a4bad #0a4bad Accent Color #fa1517 #fa1517 Finish and Cont…" at bounding box center [144, 104] width 105 height 114
click at [183, 162] on div "Your Brand Provide us with your logo and colors so we can tailor content to you…" at bounding box center [144, 87] width 131 height 174
click at [185, 156] on button "Finish and Continue!" at bounding box center [144, 155] width 105 height 12
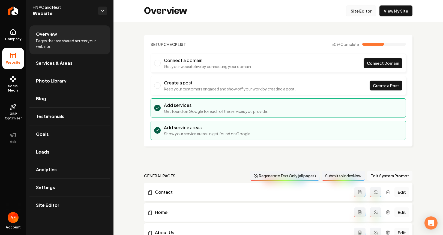
click at [366, 8] on link "Site Editor" at bounding box center [361, 10] width 30 height 11
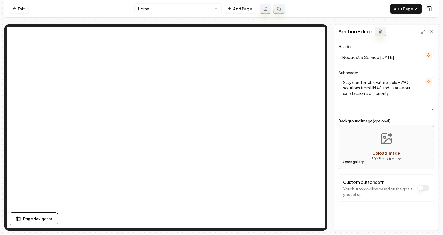
click at [345, 162] on button "Open gallery" at bounding box center [353, 162] width 25 height 9
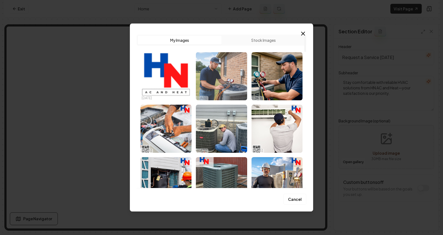
click at [222, 73] on img "Select image image_68d5ada25c7cd75eb8e50a23.jpeg" at bounding box center [221, 76] width 51 height 48
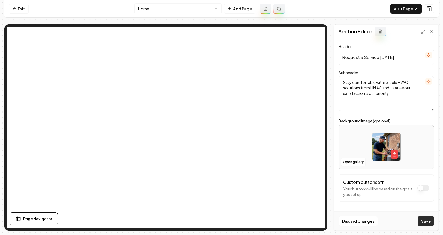
click at [424, 220] on button "Save" at bounding box center [426, 221] width 16 height 10
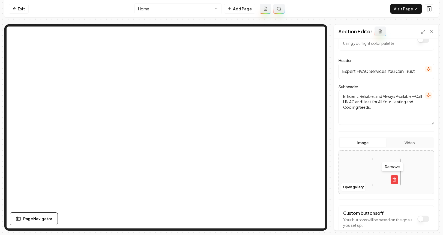
scroll to position [47, 0]
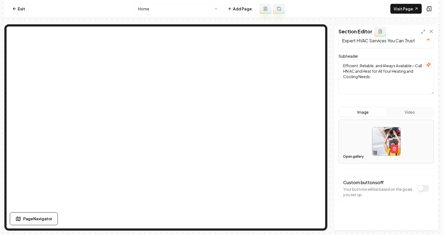
click at [352, 155] on button "Open gallery" at bounding box center [353, 156] width 25 height 9
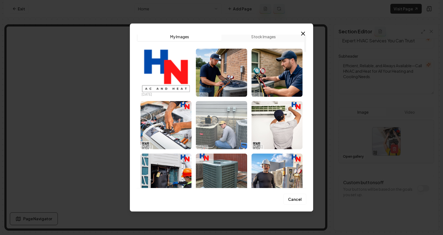
scroll to position [2, 0]
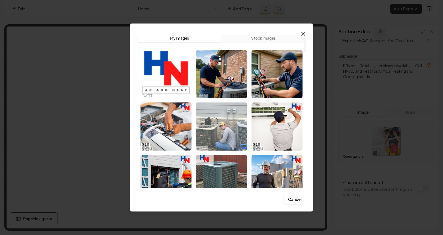
click at [229, 130] on img "Select image image_68d5ad8c5c7cd75eb8e493c7.jpeg" at bounding box center [221, 126] width 51 height 48
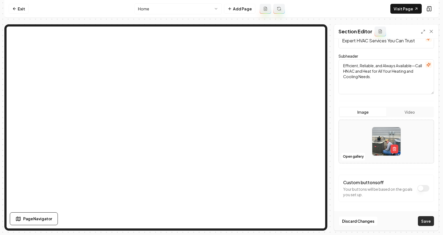
click at [428, 221] on button "Save" at bounding box center [426, 221] width 16 height 10
click at [427, 79] on div "Dark mode off Using your light color palette. Header Expert HVAC Services You C…" at bounding box center [386, 134] width 104 height 191
click at [406, 10] on link "Visit Page" at bounding box center [406, 9] width 31 height 10
click at [17, 11] on link "Exit" at bounding box center [19, 9] width 20 height 10
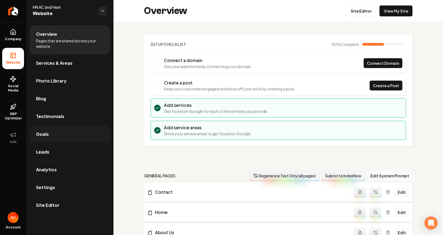
click at [47, 140] on link "Goals" at bounding box center [69, 133] width 81 height 17
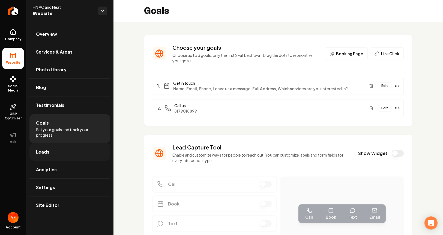
click at [47, 143] on link "Leads" at bounding box center [69, 151] width 81 height 17
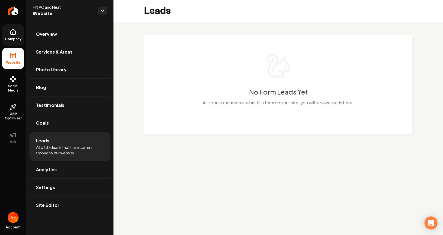
click at [5, 39] on span "Company" at bounding box center [13, 39] width 21 height 4
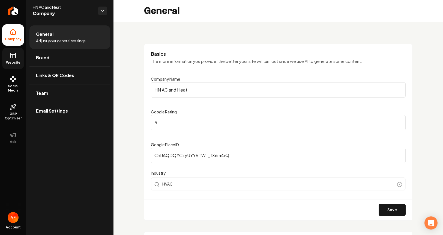
click at [15, 55] on icon at bounding box center [13, 55] width 5 height 0
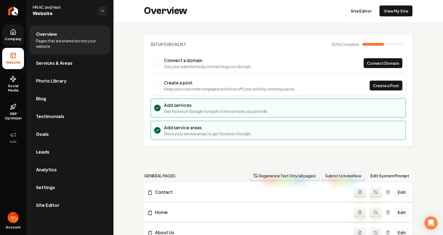
click at [355, 17] on div "Overview Site Editor View My Site" at bounding box center [279, 11] width 330 height 22
click at [359, 11] on link "Site Editor" at bounding box center [361, 10] width 30 height 11
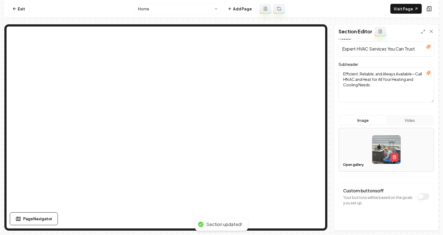
scroll to position [47, 0]
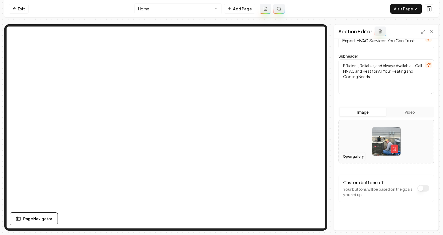
click at [348, 155] on button "Open gallery" at bounding box center [353, 156] width 25 height 9
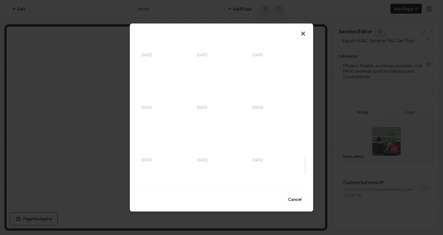
scroll to position [1225, 0]
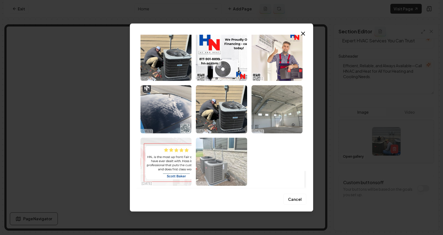
click at [235, 161] on img "Select image image_68d5ad8a5c7cd75eb8e4833f.jpeg" at bounding box center [221, 162] width 51 height 48
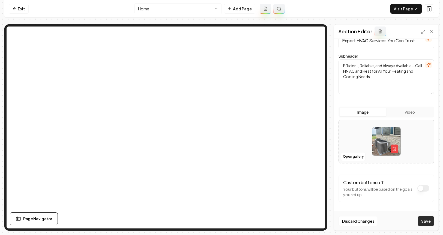
click at [431, 223] on button "Save" at bounding box center [426, 221] width 16 height 10
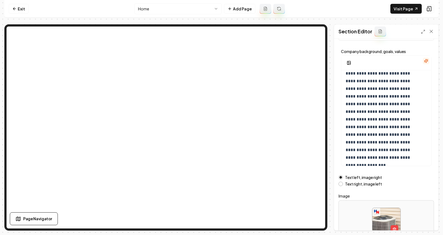
scroll to position [60, 0]
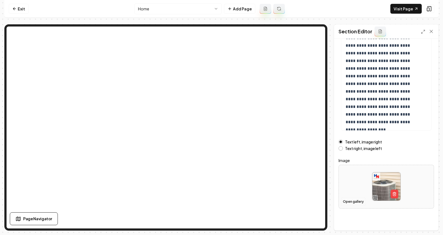
click at [347, 203] on button "Open gallery" at bounding box center [353, 201] width 25 height 9
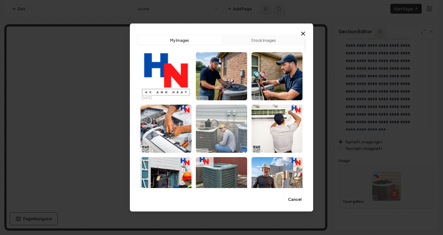
click at [225, 128] on img "Select image image_68d5ad8c5c7cd75eb8e493c7.jpeg" at bounding box center [221, 129] width 51 height 48
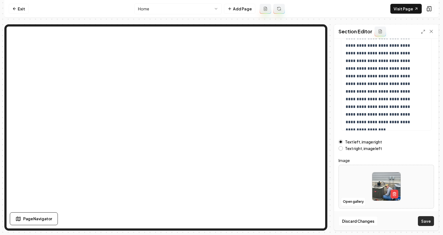
click at [425, 220] on button "Save" at bounding box center [426, 221] width 16 height 10
click at [19, 10] on link "Exit" at bounding box center [19, 9] width 20 height 10
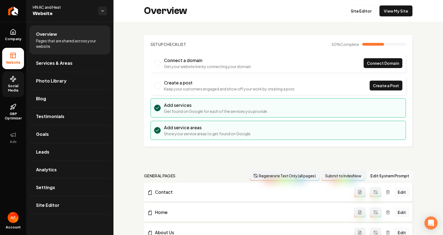
click at [19, 84] on span "Social Media" at bounding box center [13, 88] width 22 height 9
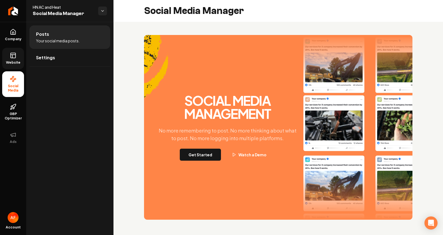
click at [6, 58] on link "Website" at bounding box center [13, 58] width 22 height 21
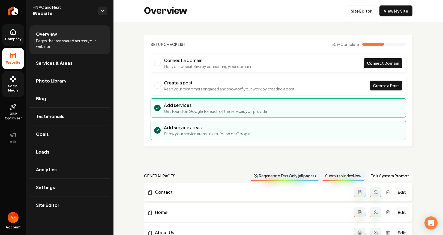
click at [9, 34] on link "Company" at bounding box center [13, 34] width 22 height 21
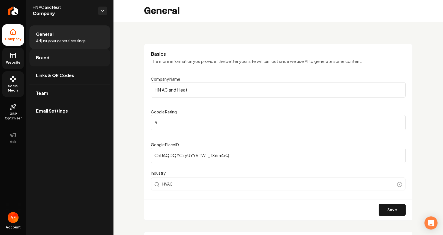
click at [55, 57] on link "Brand" at bounding box center [69, 57] width 81 height 17
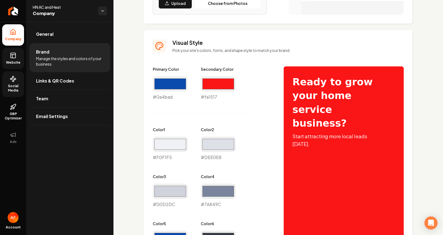
scroll to position [279, 0]
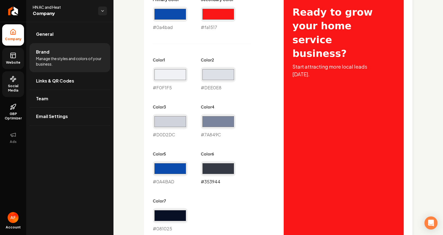
click at [222, 161] on input "#353944" at bounding box center [218, 168] width 35 height 15
type input "#0a4bad"
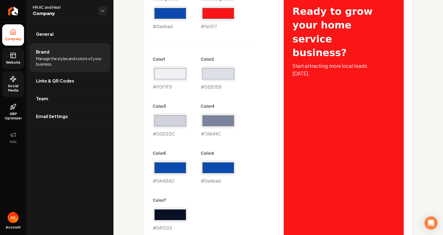
click at [254, 68] on div "Primary Color #0a4bad #0a4bad Secondary Color #fa1517 #fa1517 Color 1 #f0f1f5 #…" at bounding box center [213, 113] width 120 height 235
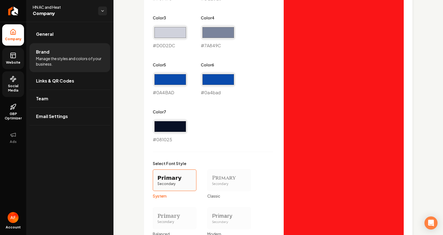
scroll to position [464, 0]
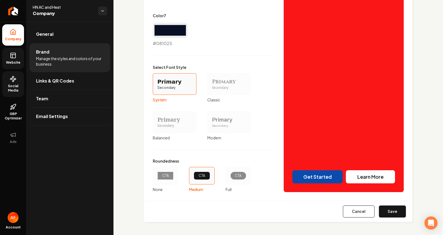
click at [243, 174] on div "CTA" at bounding box center [238, 175] width 16 height 8
click at [230, 174] on button "CTA Full" at bounding box center [228, 175] width 4 height 4
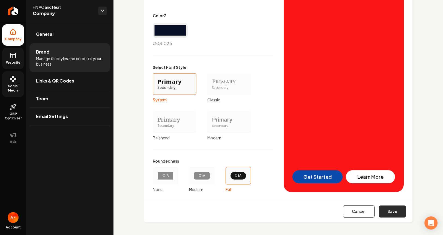
click at [395, 212] on button "Save" at bounding box center [392, 211] width 27 height 12
type input "#f0f1f5"
type input "#dee0e8"
type input "#d0d2dc"
type input "#7a849c"
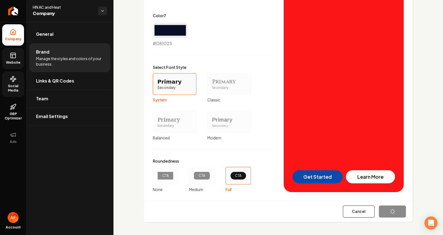
type input "#0a4bad"
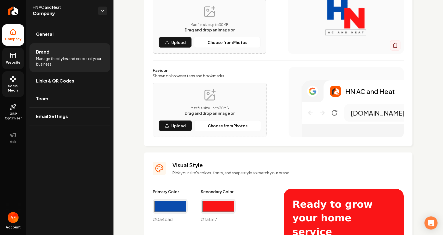
scroll to position [74, 0]
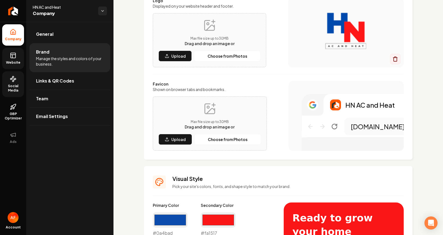
click at [11, 58] on icon at bounding box center [13, 55] width 7 height 7
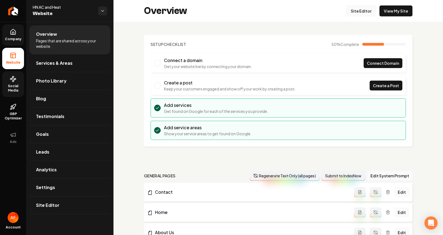
click at [354, 14] on link "Site Editor" at bounding box center [361, 10] width 30 height 11
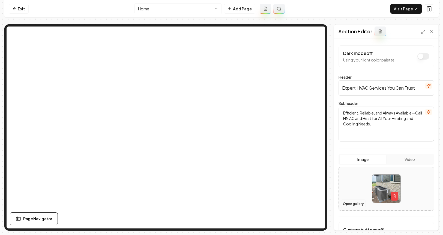
click at [349, 205] on button "Open gallery" at bounding box center [353, 203] width 25 height 9
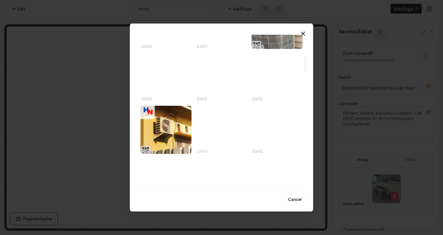
scroll to position [219, 0]
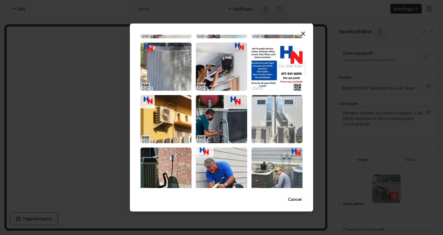
click at [290, 120] on img "Select image image_68d5ad8c5c7cd75eb8e49004.jpeg" at bounding box center [277, 119] width 51 height 48
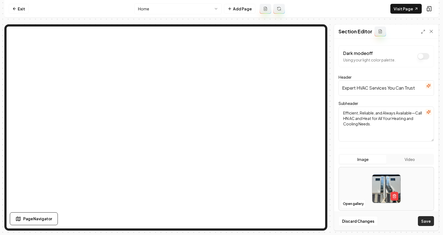
click at [428, 225] on button "Save" at bounding box center [426, 221] width 16 height 10
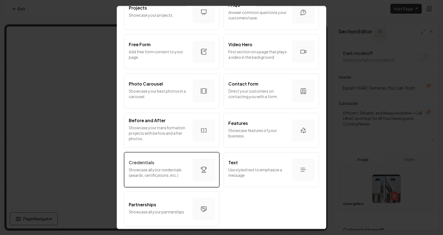
scroll to position [292, 0]
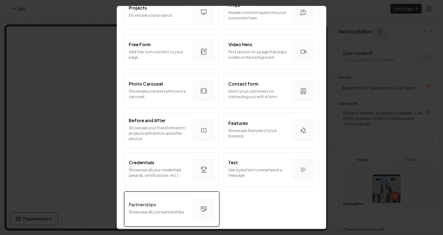
click at [173, 204] on div "Partnerships" at bounding box center [159, 204] width 60 height 7
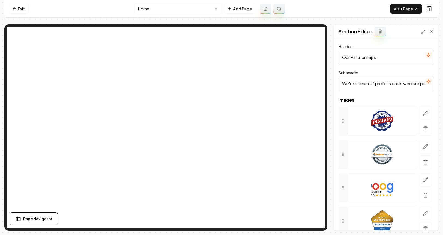
click at [380, 91] on form "Header Our Partnerships Subheader We're a team of professionals who are passion…" at bounding box center [387, 146] width 96 height 206
click at [378, 84] on input "We're a team of professionals who are passionate about what we do." at bounding box center [387, 83] width 96 height 15
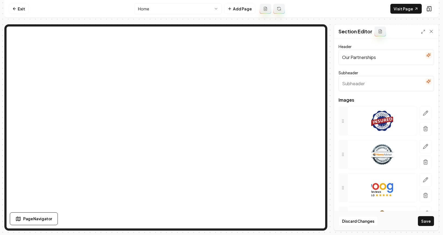
click at [385, 56] on input "Our Partnerships" at bounding box center [387, 57] width 96 height 15
type input "Brands We Service"
click at [434, 224] on button "Save" at bounding box center [426, 221] width 16 height 10
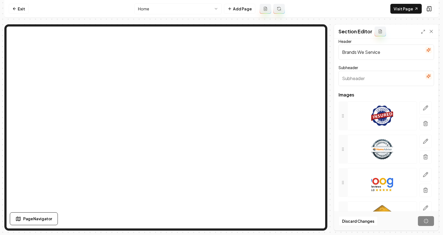
scroll to position [7, 0]
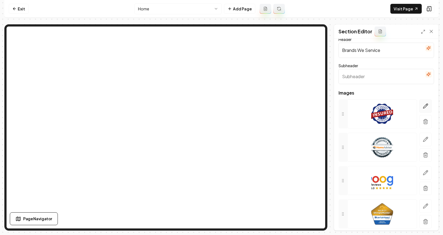
click at [423, 107] on icon "button" at bounding box center [425, 105] width 5 height 5
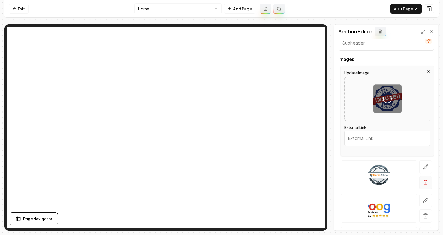
scroll to position [87, 0]
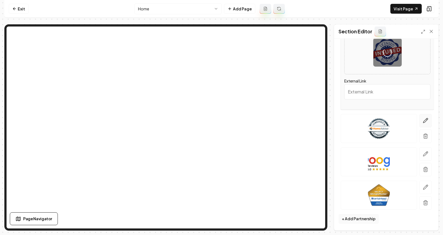
click at [420, 119] on button "button" at bounding box center [426, 120] width 13 height 13
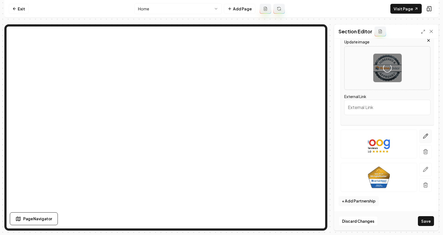
scroll to position [106, 0]
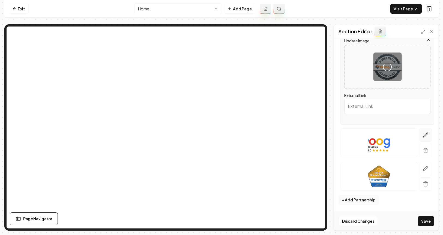
click at [423, 136] on icon "button" at bounding box center [425, 134] width 5 height 5
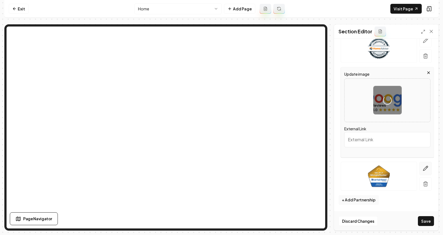
click at [423, 165] on icon "button" at bounding box center [425, 167] width 5 height 5
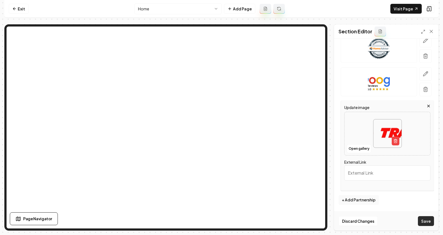
click at [426, 221] on button "Save" at bounding box center [426, 221] width 16 height 10
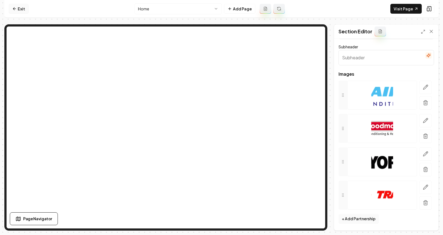
click at [19, 3] on nav "Exit Home Add Page Visit Page" at bounding box center [221, 9] width 435 height 18
click at [14, 10] on icon at bounding box center [14, 9] width 4 height 4
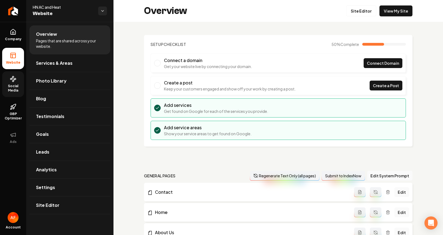
click at [10, 88] on span "Social Media" at bounding box center [13, 88] width 22 height 9
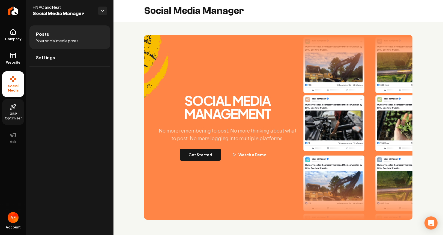
click at [10, 113] on span "GBP Optimizer" at bounding box center [13, 116] width 22 height 9
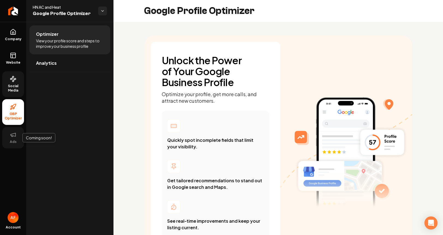
click at [15, 140] on span "Ads" at bounding box center [13, 142] width 11 height 4
click at [13, 88] on span "Social Media" at bounding box center [13, 88] width 22 height 9
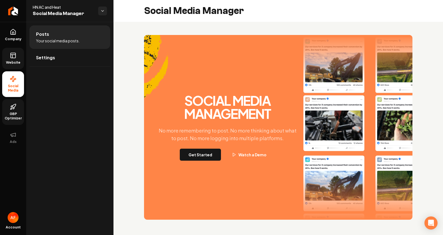
click at [16, 58] on icon at bounding box center [13, 55] width 7 height 7
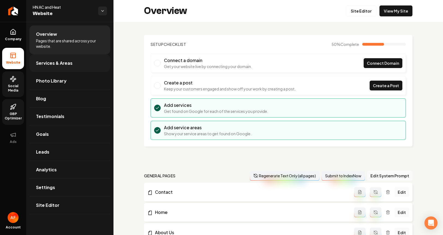
click at [51, 66] on span "Services & Areas" at bounding box center [54, 63] width 37 height 7
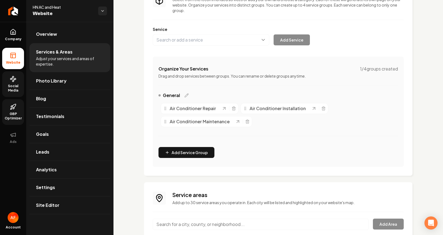
scroll to position [98, 0]
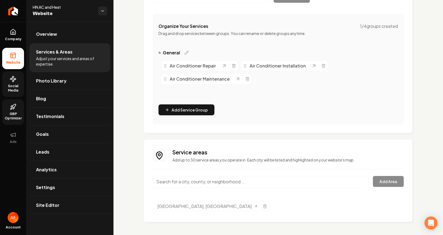
click at [272, 176] on input "Main content area" at bounding box center [261, 181] width 216 height 11
click at [247, 184] on input "Main content area" at bounding box center [261, 181] width 216 height 11
click at [245, 182] on input "Main content area" at bounding box center [261, 181] width 216 height 11
click at [261, 180] on input "Main content area" at bounding box center [261, 181] width 216 height 11
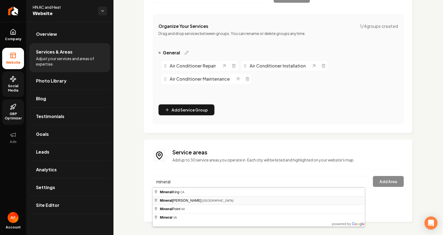
type input "Mineral Wells, TX"
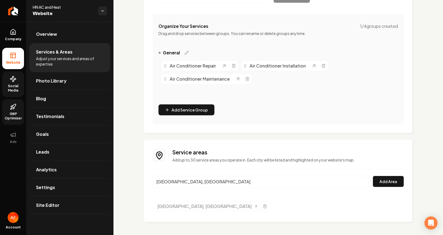
click at [363, 182] on input "Mineral Wells, TX" at bounding box center [261, 181] width 216 height 11
click at [382, 182] on button "Add Area" at bounding box center [388, 181] width 31 height 11
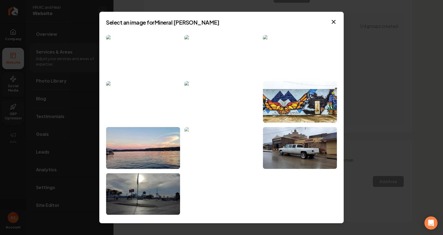
click at [221, 140] on img at bounding box center [222, 148] width 74 height 42
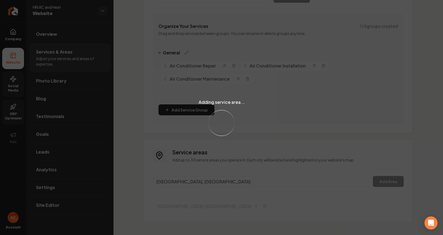
click at [225, 182] on div "Adding service area... Loading..." at bounding box center [221, 117] width 443 height 235
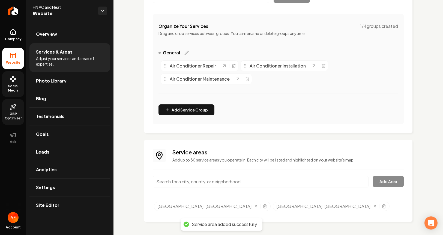
click at [249, 182] on input "Main content area" at bounding box center [261, 181] width 216 height 11
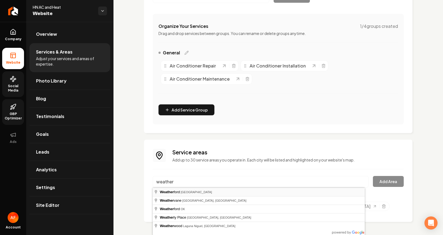
type input "Weatherford, TX"
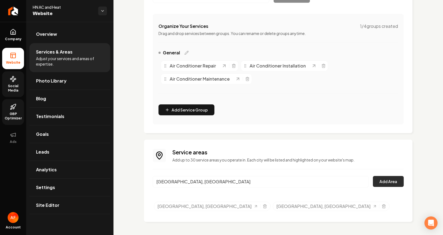
click at [395, 176] on button "Add Area" at bounding box center [388, 181] width 31 height 11
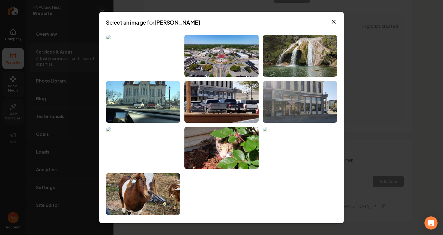
click at [280, 140] on img at bounding box center [300, 148] width 74 height 42
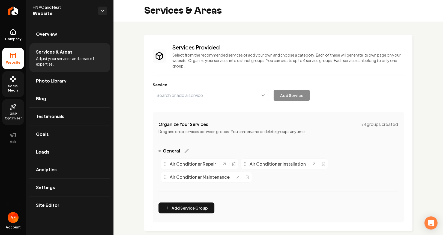
scroll to position [0, 0]
drag, startPoint x: 27, startPoint y: 34, endPoint x: 23, endPoint y: 34, distance: 4.1
click at [25, 34] on div "Company Website Social Media GBP Optimizer Ads Account HN AC and Heat Website O…" at bounding box center [57, 117] width 114 height 235
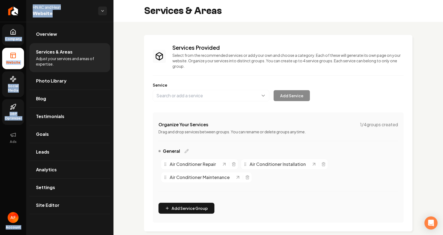
click at [15, 36] on link "Company" at bounding box center [13, 34] width 22 height 21
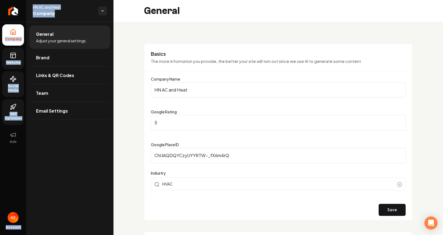
click at [15, 52] on icon at bounding box center [13, 55] width 7 height 7
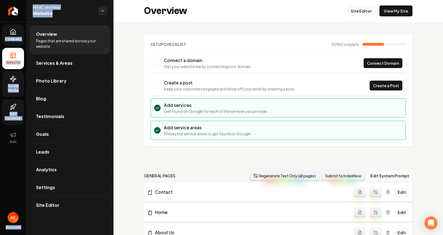
click at [362, 10] on link "Site Editor" at bounding box center [361, 10] width 30 height 11
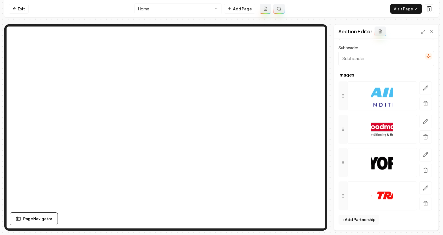
scroll to position [26, 0]
click at [420, 85] on button "button" at bounding box center [426, 87] width 13 height 13
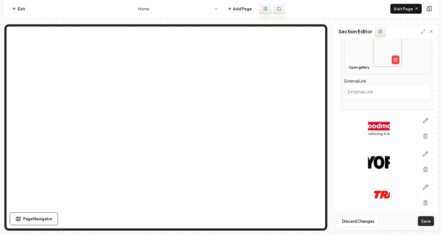
scroll to position [97, 0]
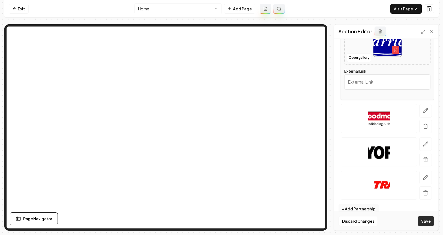
click at [423, 220] on button "Save" at bounding box center [426, 221] width 16 height 10
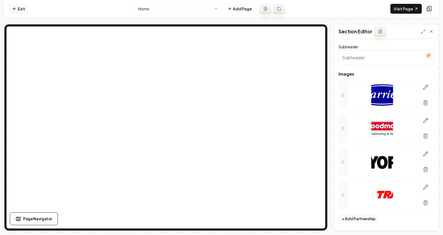
click at [14, 11] on link "Exit" at bounding box center [19, 9] width 20 height 10
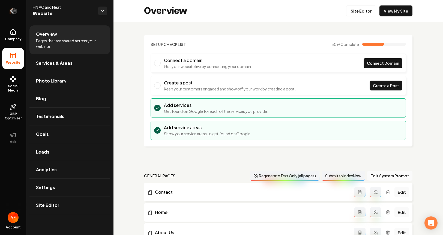
click at [10, 10] on icon "Return to dashboard" at bounding box center [13, 11] width 9 height 9
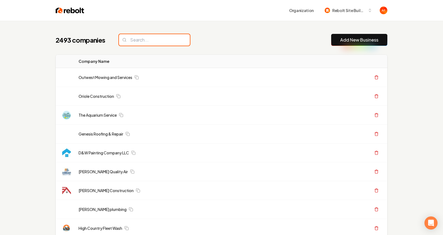
click at [145, 44] on input "search" at bounding box center [154, 39] width 71 height 11
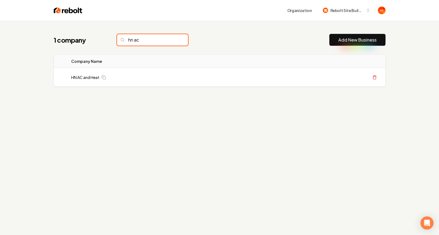
type input "hn ac"
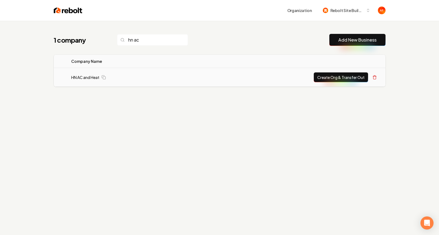
click at [345, 76] on button "Create Org & Transfer Out" at bounding box center [341, 77] width 54 height 10
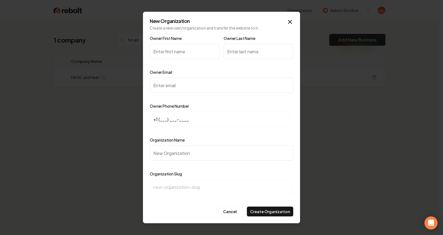
click at [164, 49] on input "Owner First Name" at bounding box center [185, 51] width 70 height 15
type input "Hoss"
click at [182, 84] on input "Owner Email" at bounding box center [222, 85] width 144 height 15
paste input "hoss@hn-ac.com"
type input "hoss@hn-ac.com"
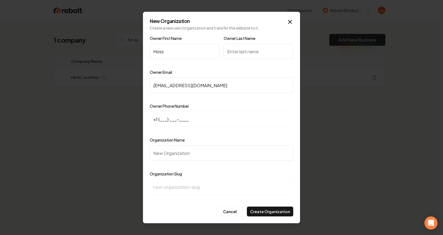
click at [160, 120] on input "+1 (___) ___-____" at bounding box center [220, 118] width 140 height 15
paste input "817) 901-8899"
type input "+1 (817) 901-8899"
click at [174, 154] on input "Organization Name" at bounding box center [222, 152] width 144 height 15
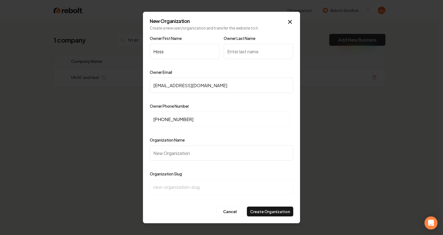
paste input "Hn Ac And Heat"
type input "Hn Ac And Heat"
type input "hn-ac-and-heat"
type input "Hn Ac And Heat"
click at [251, 55] on input "Owner Last Name" at bounding box center [259, 51] width 70 height 15
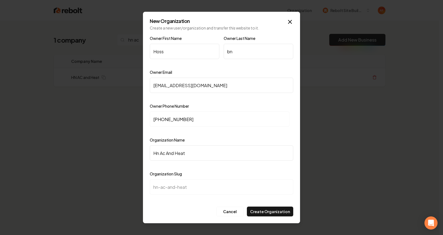
type input "b"
type input "neatherlin"
click at [253, 40] on label "Owner Last Name" at bounding box center [240, 38] width 32 height 5
click at [253, 72] on div "Owner Email hoss@hn-ac.com" at bounding box center [222, 85] width 144 height 32
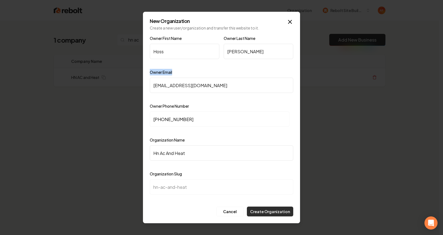
click at [275, 212] on button "Create Organization" at bounding box center [270, 211] width 46 height 10
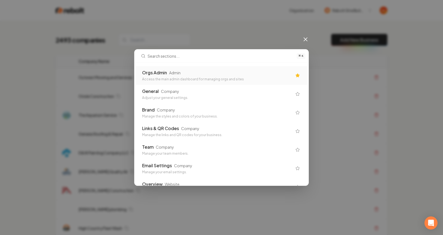
click at [199, 73] on div "Orgs Admin Admin" at bounding box center [217, 72] width 150 height 7
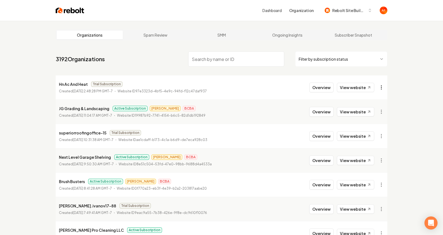
click at [381, 87] on html "Dashboard Organization Rebolt Site Builder Organizations Spam Review SMM Ongoin…" at bounding box center [221, 117] width 443 height 235
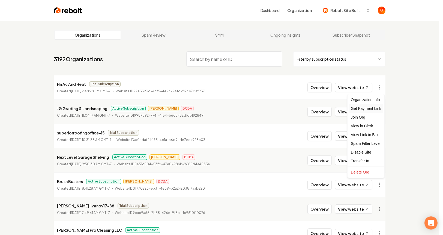
click at [368, 108] on div "Get Payment Link" at bounding box center [366, 108] width 35 height 9
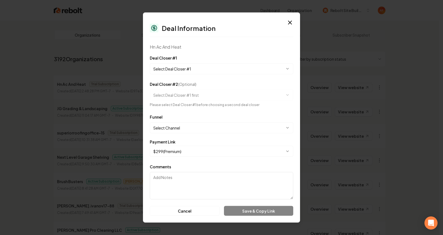
click at [194, 66] on body "Dashboard Organization Rebolt Site Builder Organizations Spam Review SMM Ongoin…" at bounding box center [219, 117] width 439 height 235
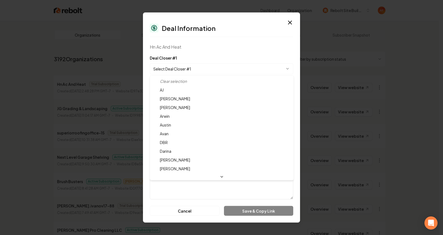
select select "**********"
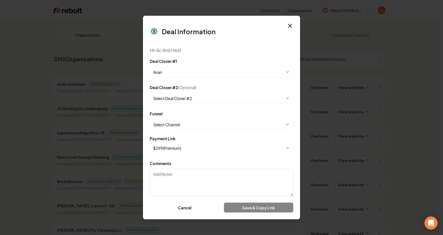
click at [190, 124] on body "Dashboard Organization Rebolt Site Builder Organizations Spam Review SMM Ongoin…" at bounding box center [219, 117] width 439 height 235
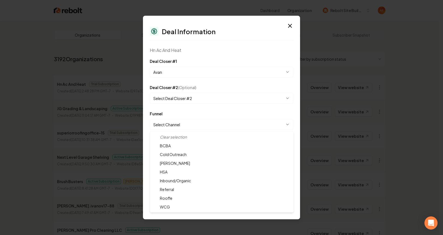
select select "**********"
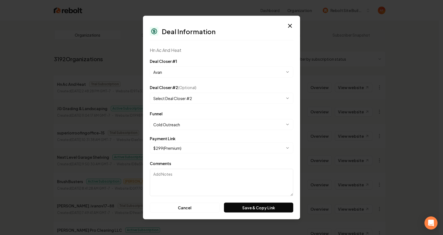
click at [253, 137] on div "Payment Link" at bounding box center [222, 139] width 144 height 4
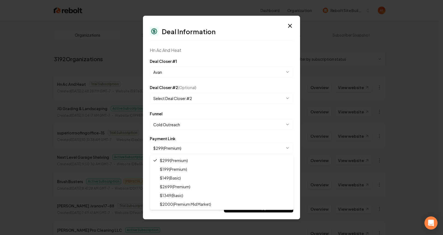
click at [205, 146] on body "Dashboard Organization Rebolt Site Builder Organizations Spam Review SMM Ongoin…" at bounding box center [219, 117] width 439 height 235
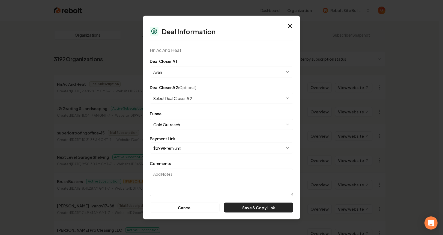
click at [250, 205] on button "Save & Copy Link" at bounding box center [258, 208] width 69 height 10
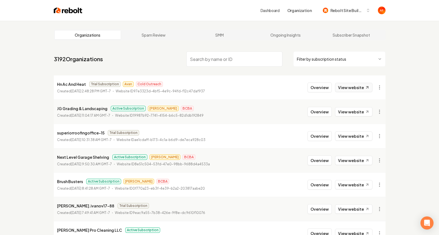
click at [362, 84] on link "View website" at bounding box center [353, 87] width 37 height 9
drag, startPoint x: 313, startPoint y: 86, endPoint x: 309, endPoint y: 85, distance: 4.6
click at [312, 86] on button "Overview" at bounding box center [320, 87] width 24 height 10
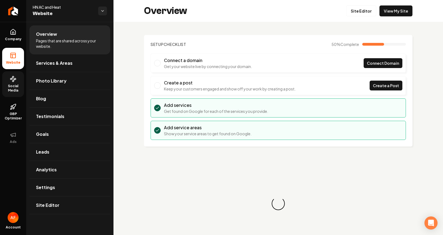
click at [15, 89] on span "Social Media" at bounding box center [13, 88] width 22 height 9
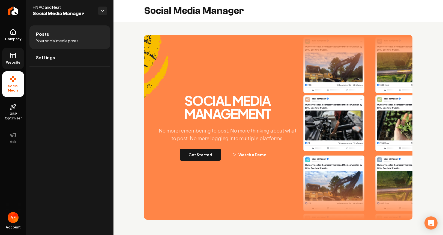
click at [10, 61] on span "Website" at bounding box center [13, 62] width 19 height 4
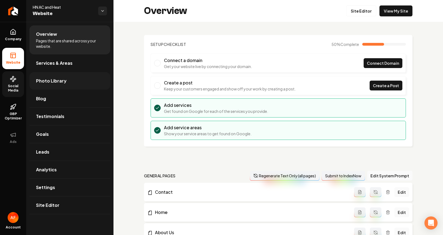
click at [63, 87] on link "Photo Library" at bounding box center [69, 80] width 81 height 17
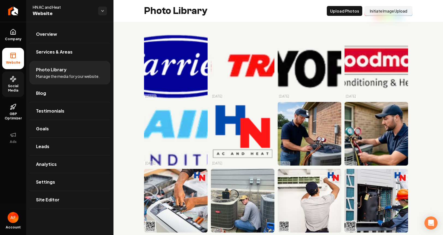
click at [393, 9] on button "Initiate Image Upload" at bounding box center [389, 11] width 48 height 10
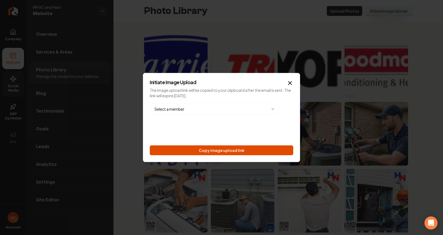
click at [234, 149] on button "Copy image upload link" at bounding box center [222, 150] width 144 height 10
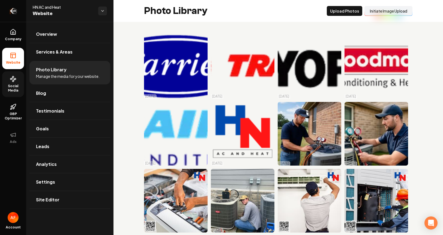
click at [3, 10] on link "Return to dashboard" at bounding box center [13, 11] width 26 height 22
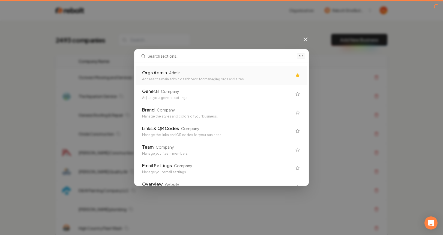
click at [204, 76] on div "Orgs Admin Admin Access the main admin dashboard for managing orgs and sites" at bounding box center [217, 75] width 150 height 12
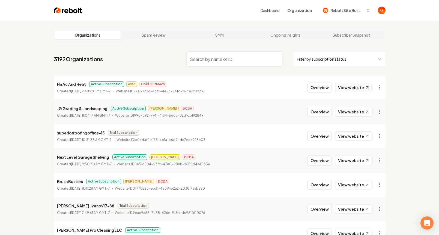
click at [353, 88] on link "View website" at bounding box center [353, 87] width 37 height 9
click at [363, 114] on link "View website" at bounding box center [353, 111] width 37 height 9
click at [324, 58] on html "Dashboard Organization Rebolt Site Builder Organizations Spam Review SMM Ongoin…" at bounding box center [219, 117] width 439 height 235
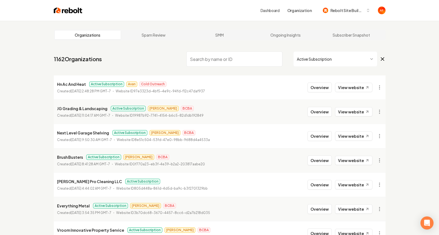
click at [410, 46] on div "Organizations Spam Review SMM Ongoing Insights Subscriber Snapshot 1162 Organiz…" at bounding box center [219, 181] width 439 height 320
click at [259, 56] on input "search" at bounding box center [234, 58] width 96 height 15
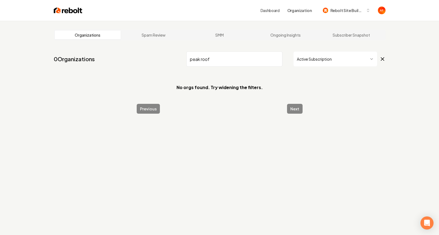
type input "peak roof"
click at [60, 11] on img at bounding box center [68, 11] width 29 height 8
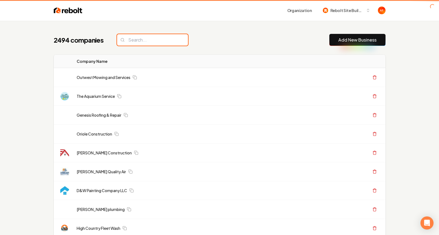
click at [143, 42] on input "search" at bounding box center [152, 39] width 71 height 11
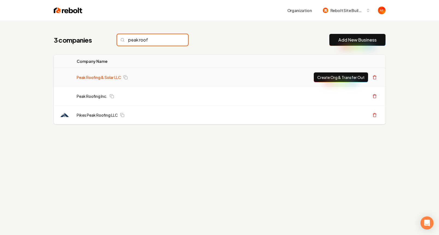
type input "peak roof"
click at [96, 77] on link "Peak Roofing & Solar LLC" at bounding box center [99, 77] width 45 height 5
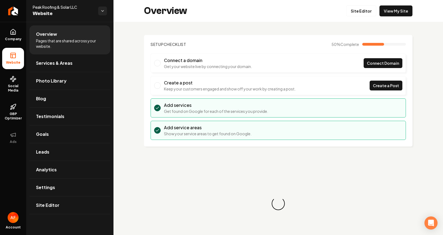
click at [405, 19] on div "Overview Site Editor View My Site" at bounding box center [279, 11] width 330 height 22
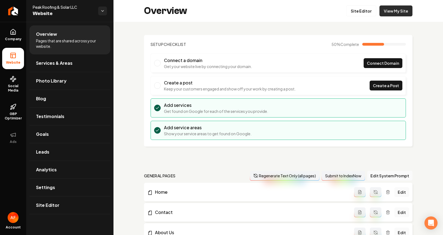
click at [398, 14] on link "View My Site" at bounding box center [396, 10] width 33 height 11
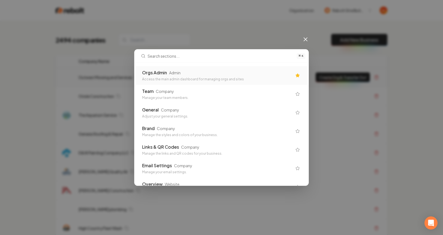
click at [213, 73] on div "Orgs Admin Admin" at bounding box center [217, 72] width 150 height 7
